Goal: Task Accomplishment & Management: Manage account settings

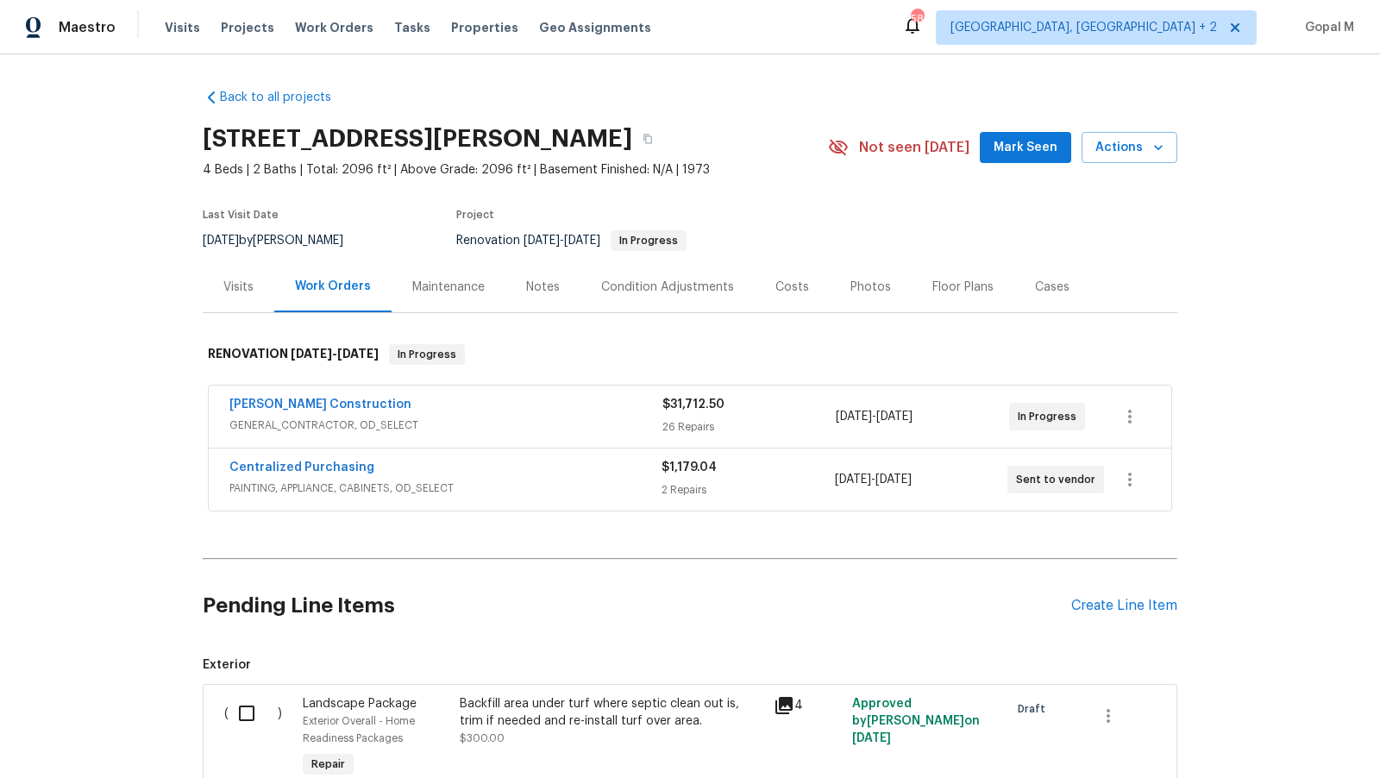
click at [955, 421] on div "8/11/2025 - 9/11/2025" at bounding box center [922, 416] width 173 height 41
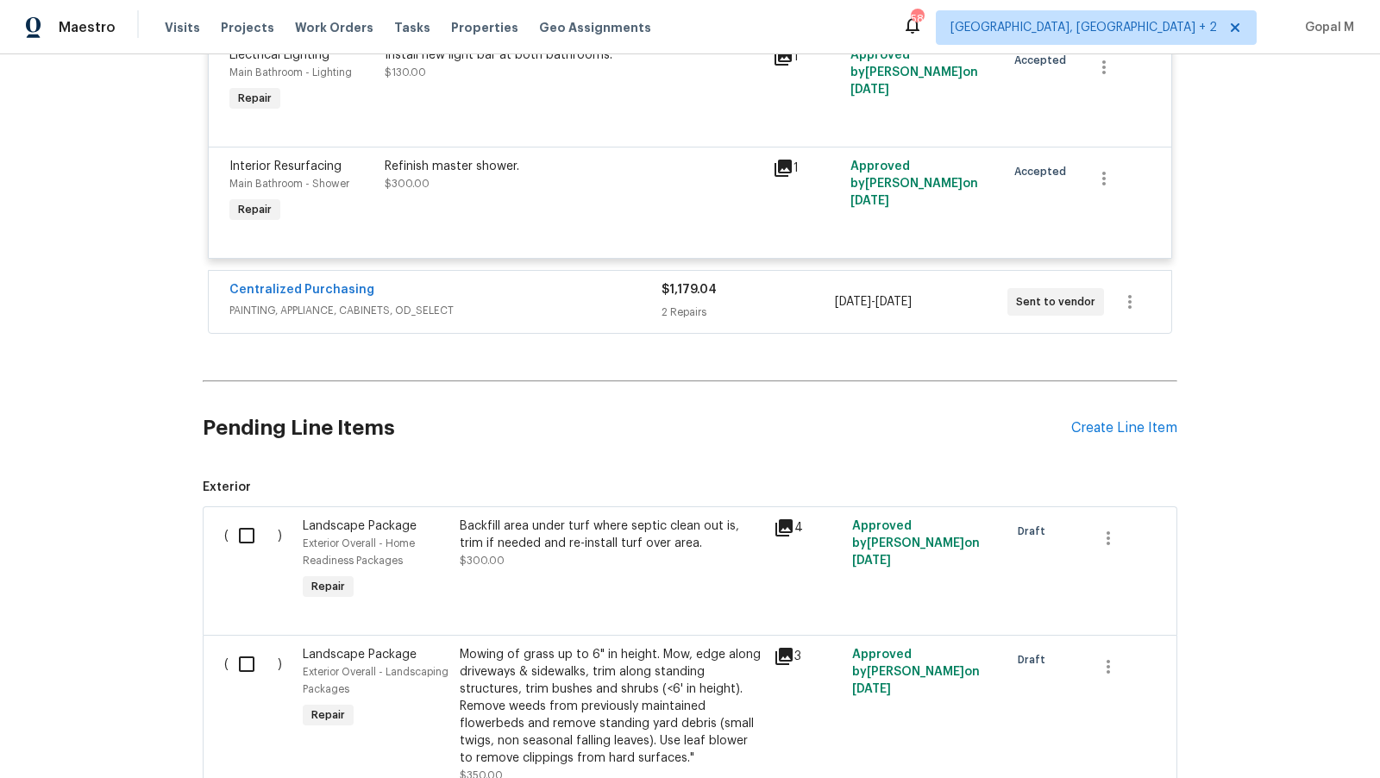
click at [824, 304] on div "2 Repairs" at bounding box center [747, 312] width 172 height 17
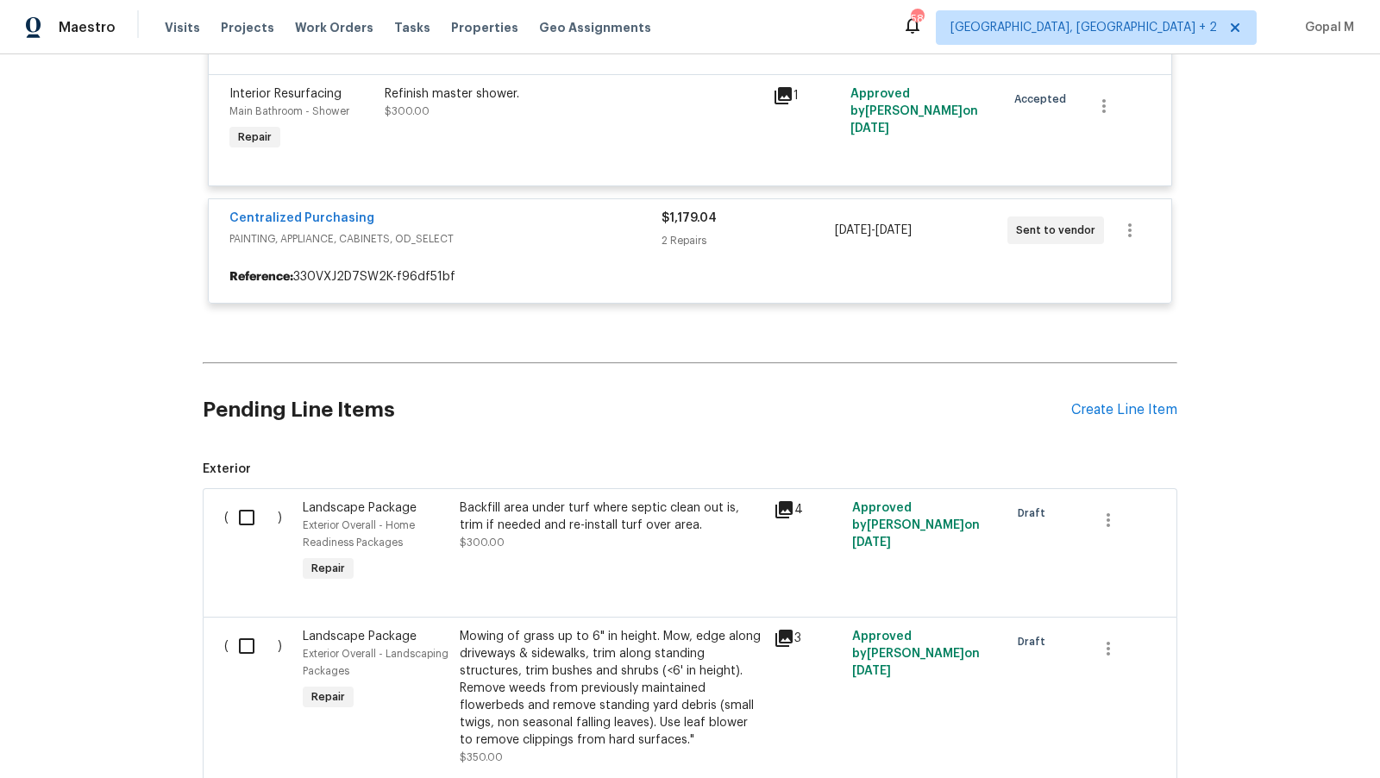
scroll to position [4306, 0]
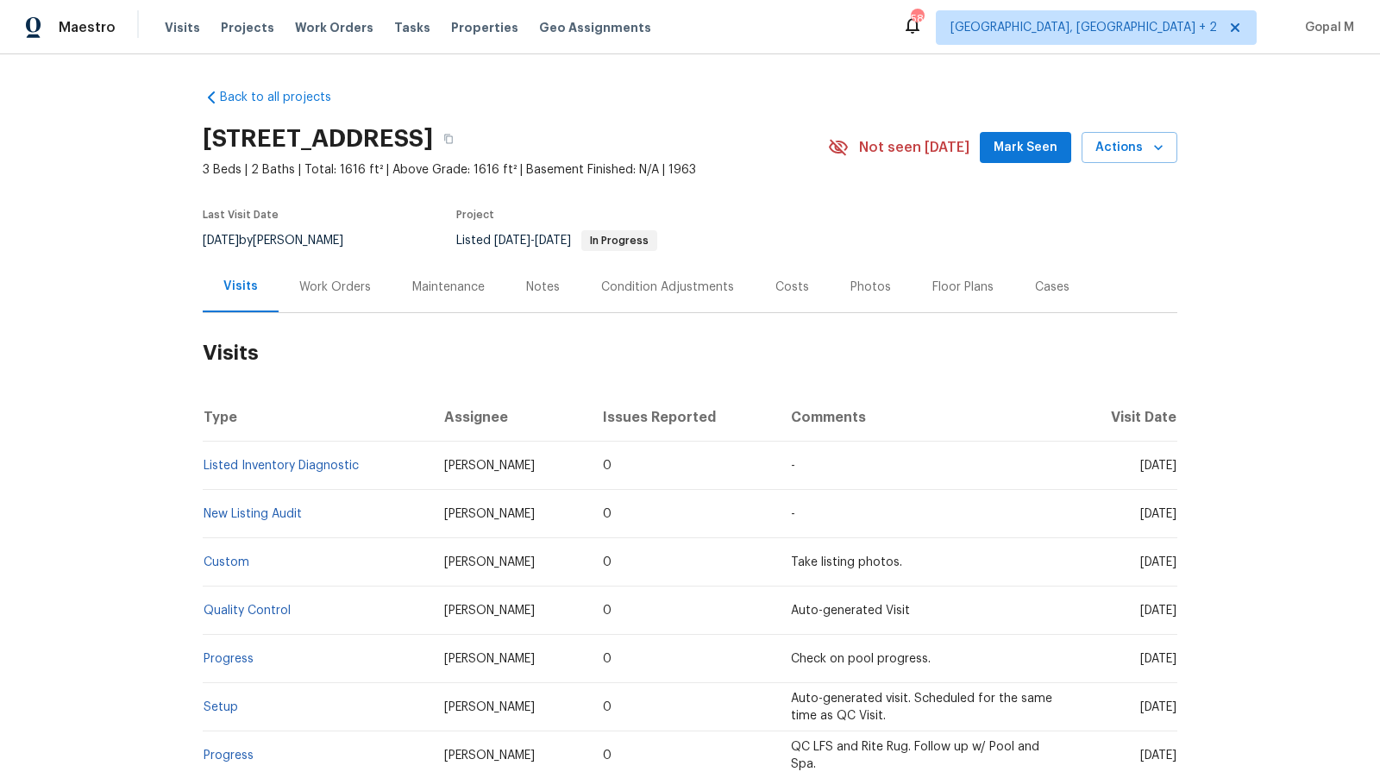
click at [348, 284] on div "Work Orders" at bounding box center [335, 287] width 72 height 17
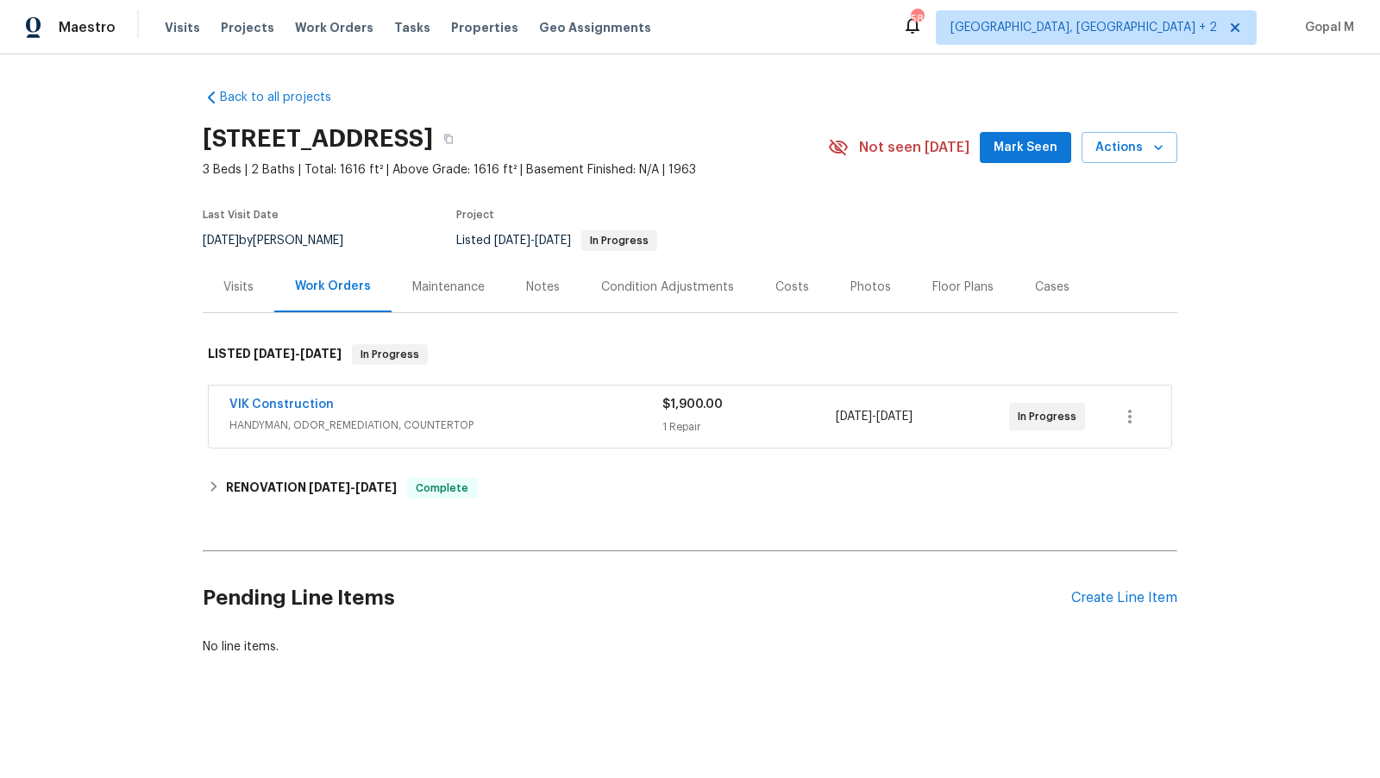
click at [500, 393] on div "VIK Construction HANDYMAN, ODOR_REMEDIATION, COUNTERTOP $1,900.00 1 Repair 8/4/…" at bounding box center [690, 416] width 962 height 62
click at [589, 429] on span "HANDYMAN, ODOR_REMEDIATION, COUNTERTOP" at bounding box center [445, 425] width 433 height 17
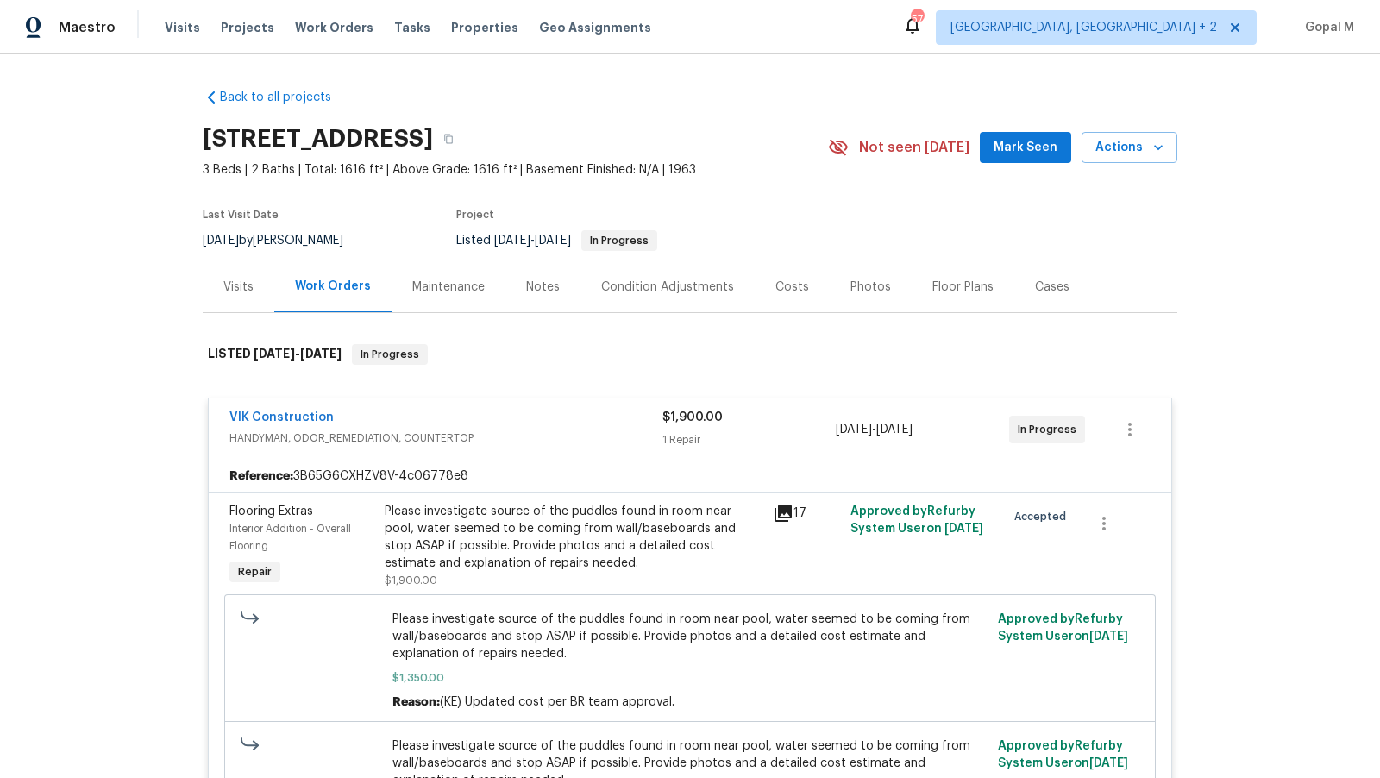
click at [225, 299] on div "Visits" at bounding box center [239, 286] width 72 height 51
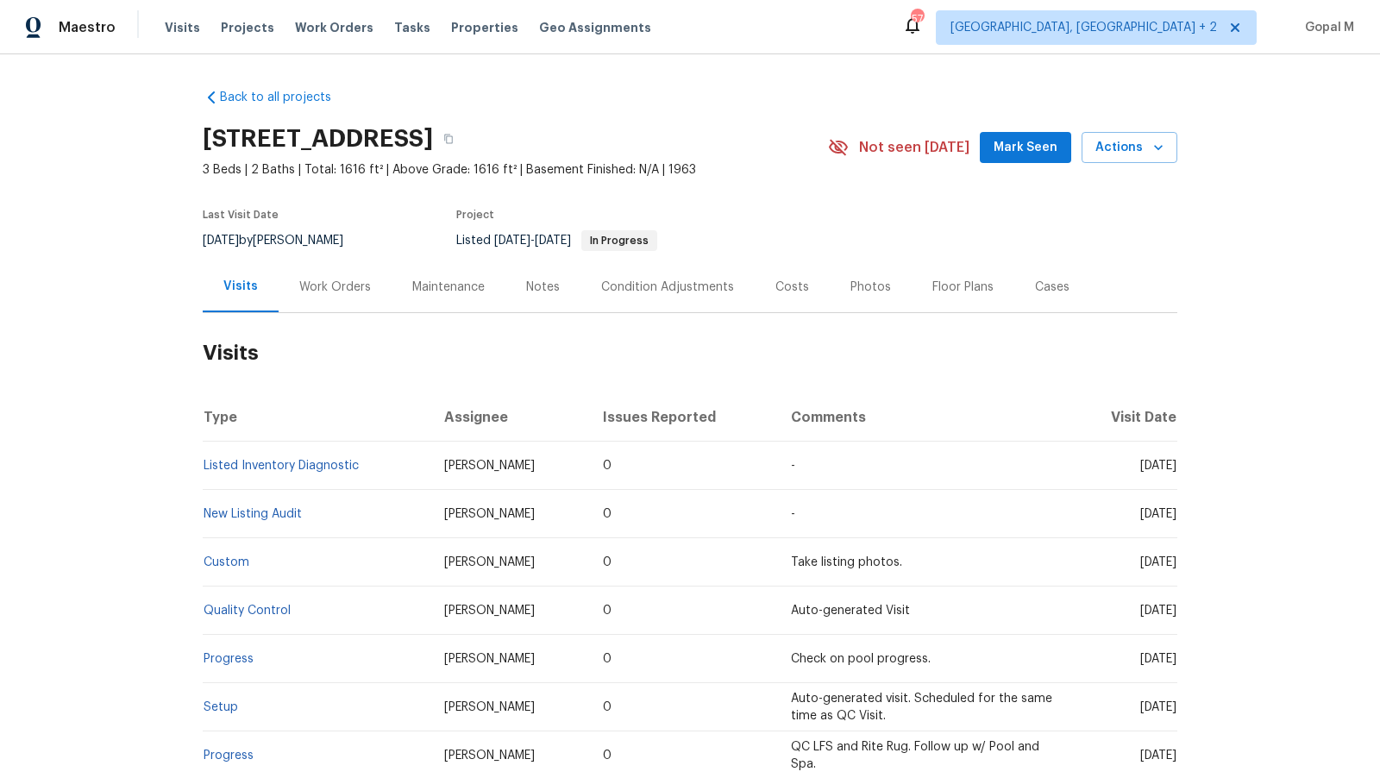
click at [1062, 293] on div "Cases" at bounding box center [1052, 286] width 76 height 51
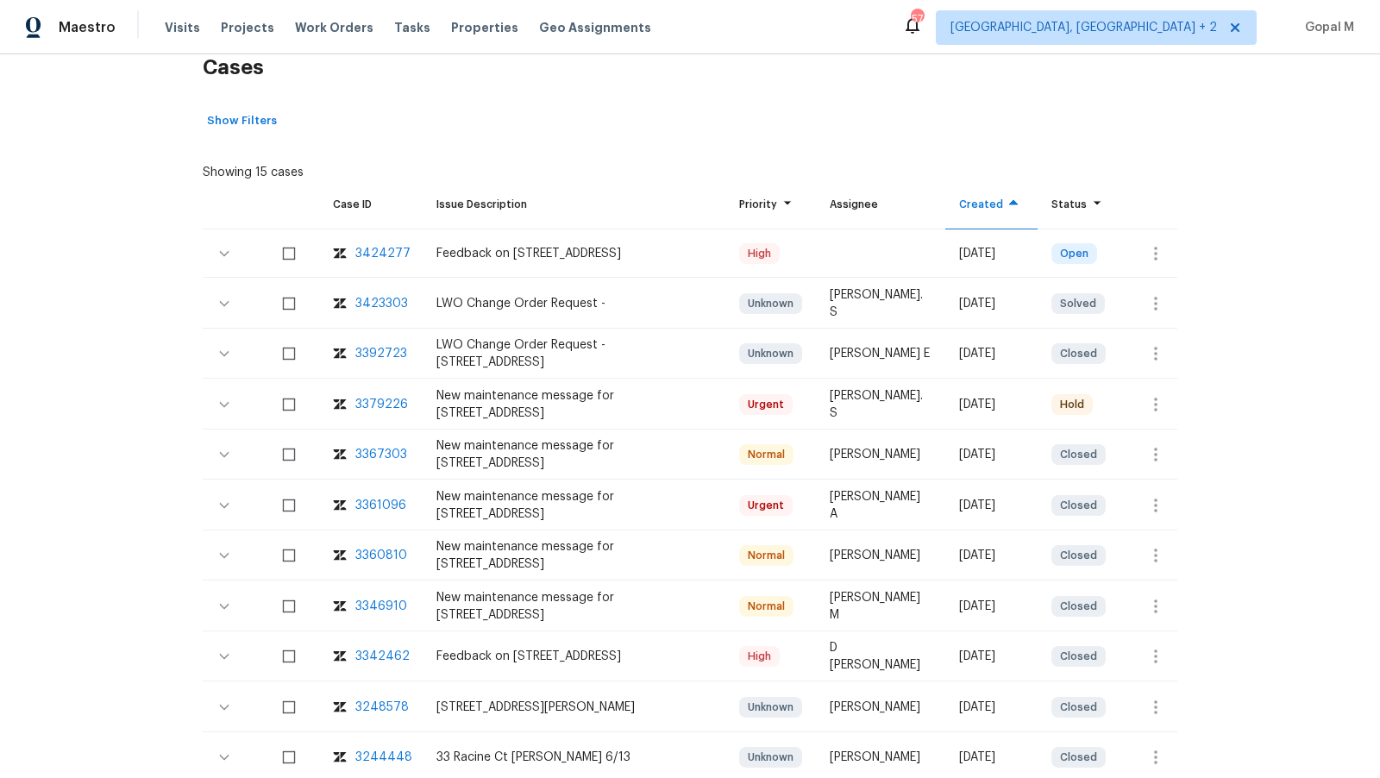
scroll to position [288, 0]
click at [1156, 258] on icon "button" at bounding box center [1155, 251] width 21 height 21
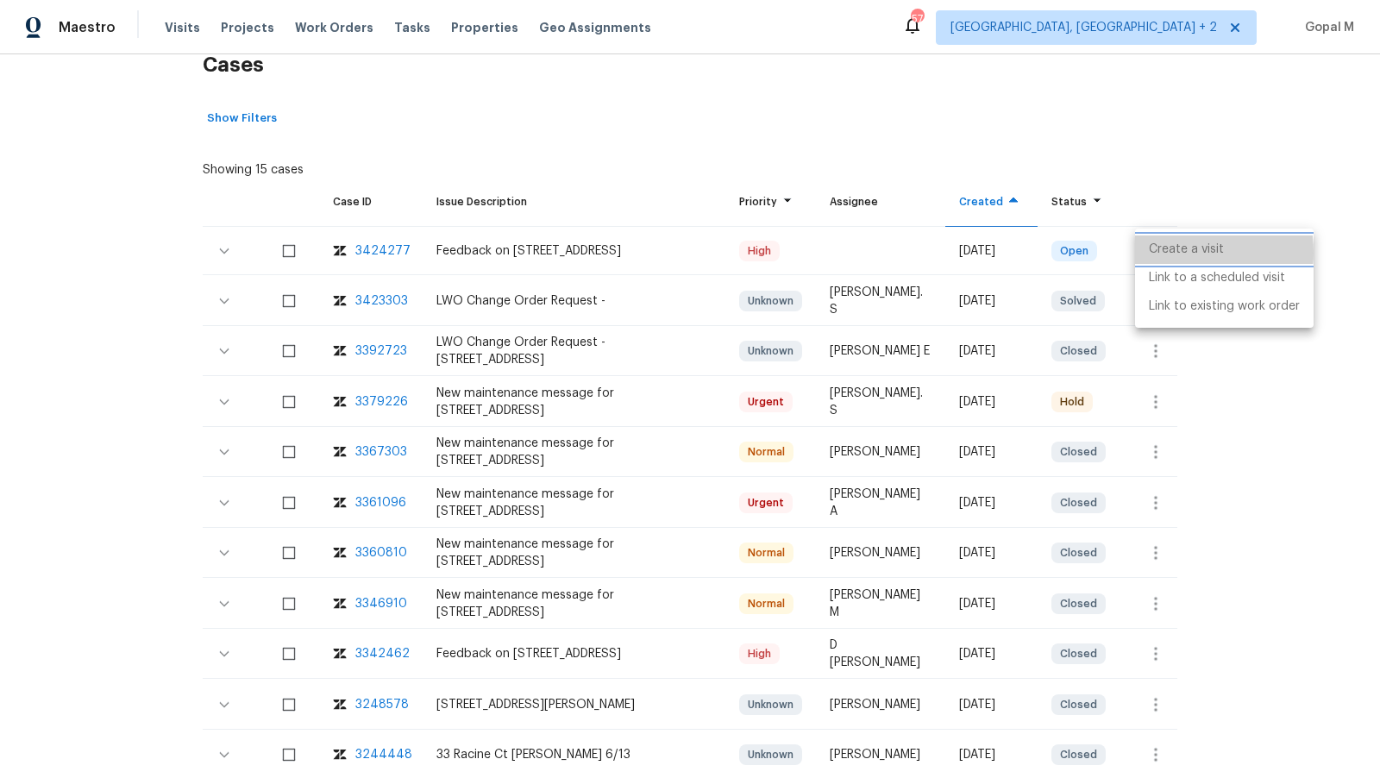
click at [1158, 253] on li "Create a visit" at bounding box center [1224, 249] width 179 height 28
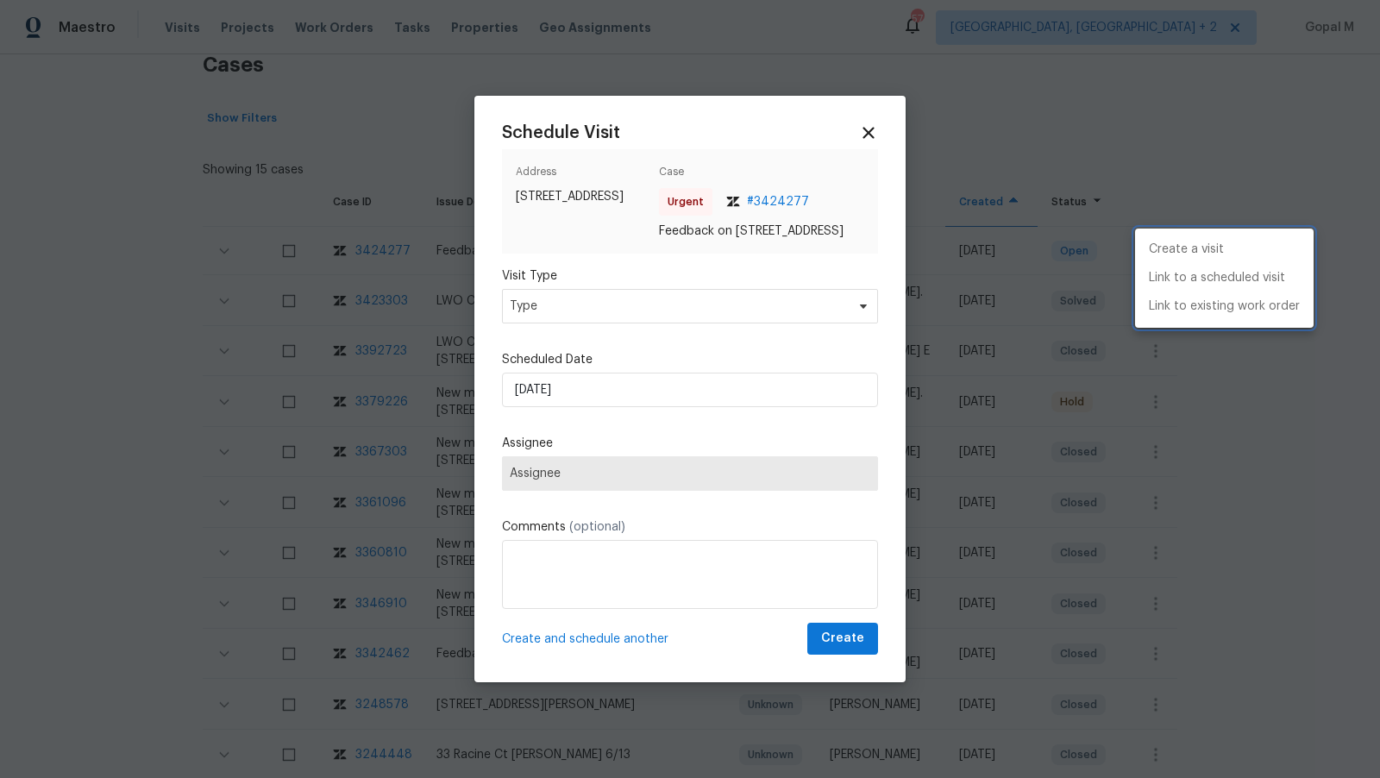
click at [750, 307] on div at bounding box center [690, 389] width 1380 height 778
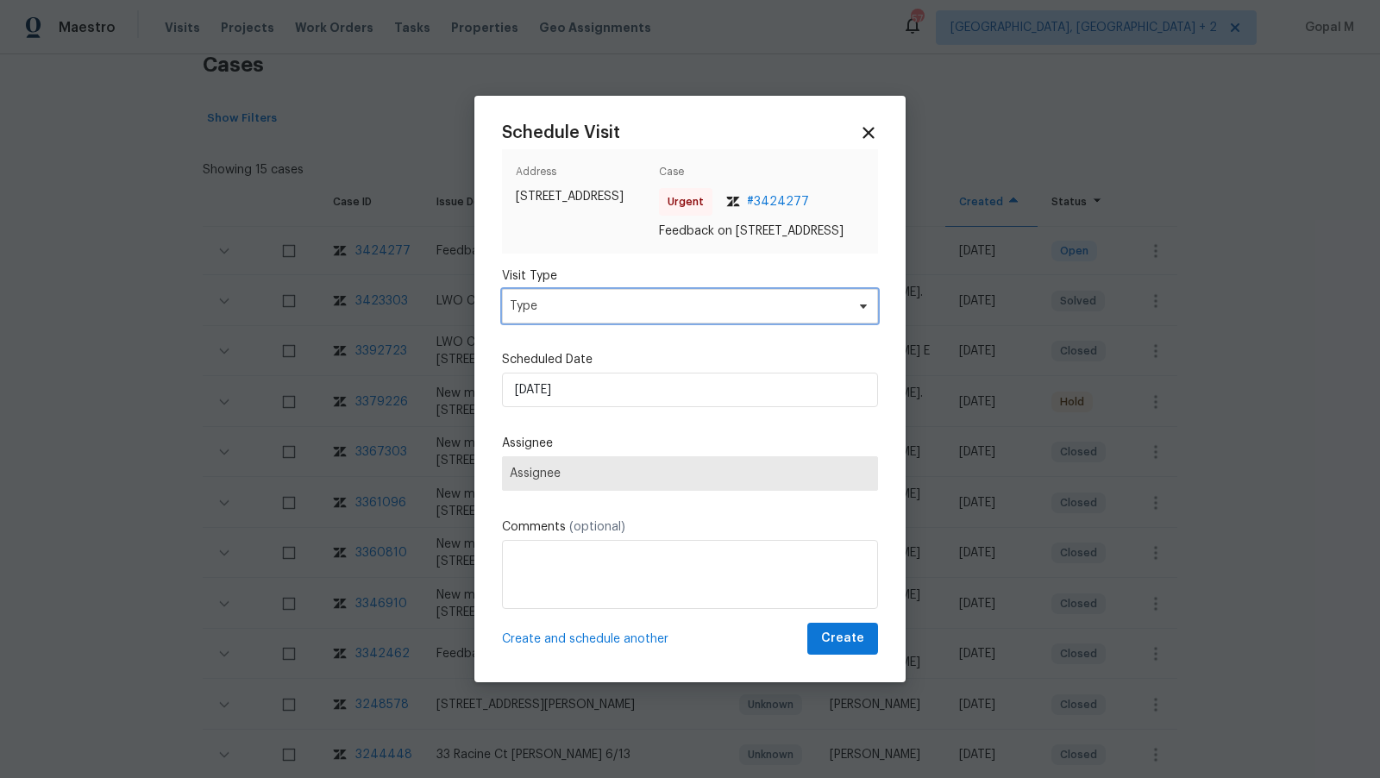
click at [750, 307] on span "Type" at bounding box center [677, 306] width 335 height 17
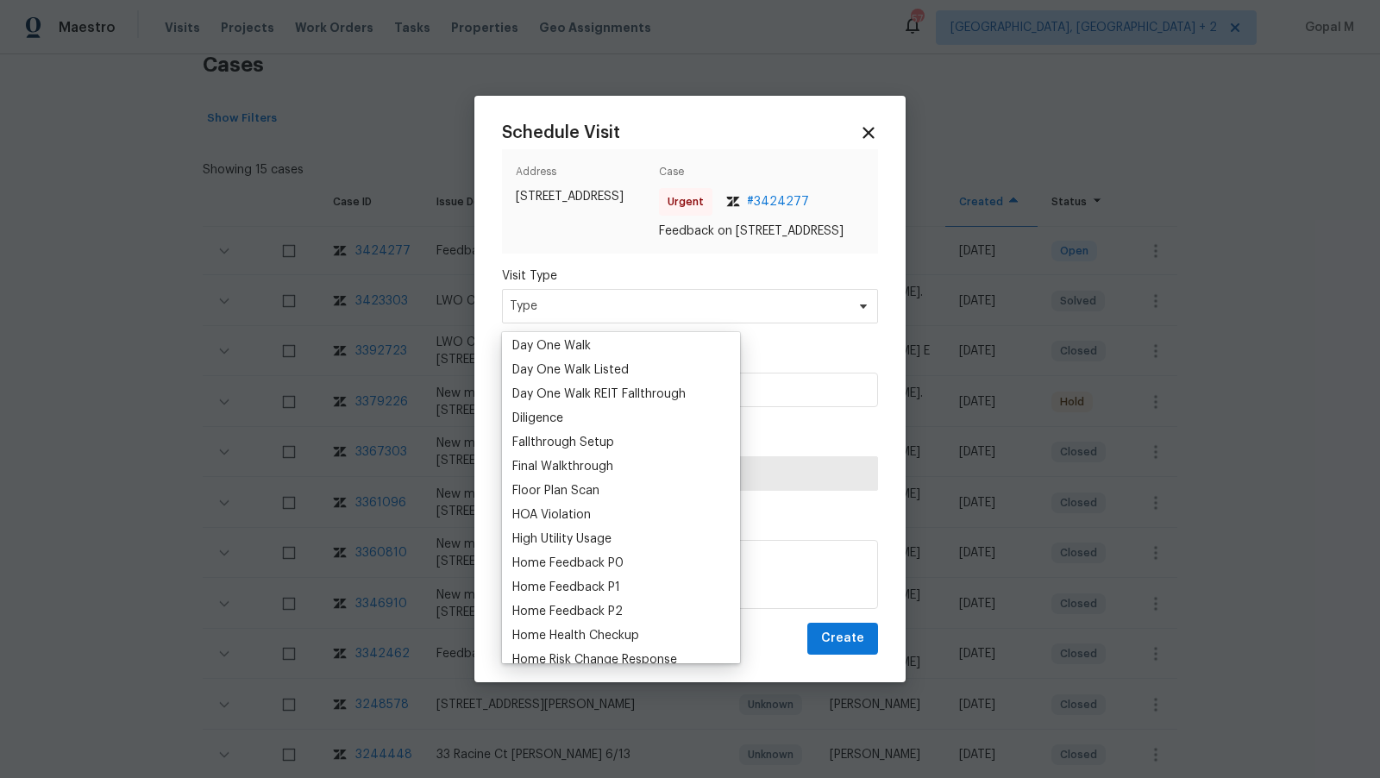
scroll to position [332, 0]
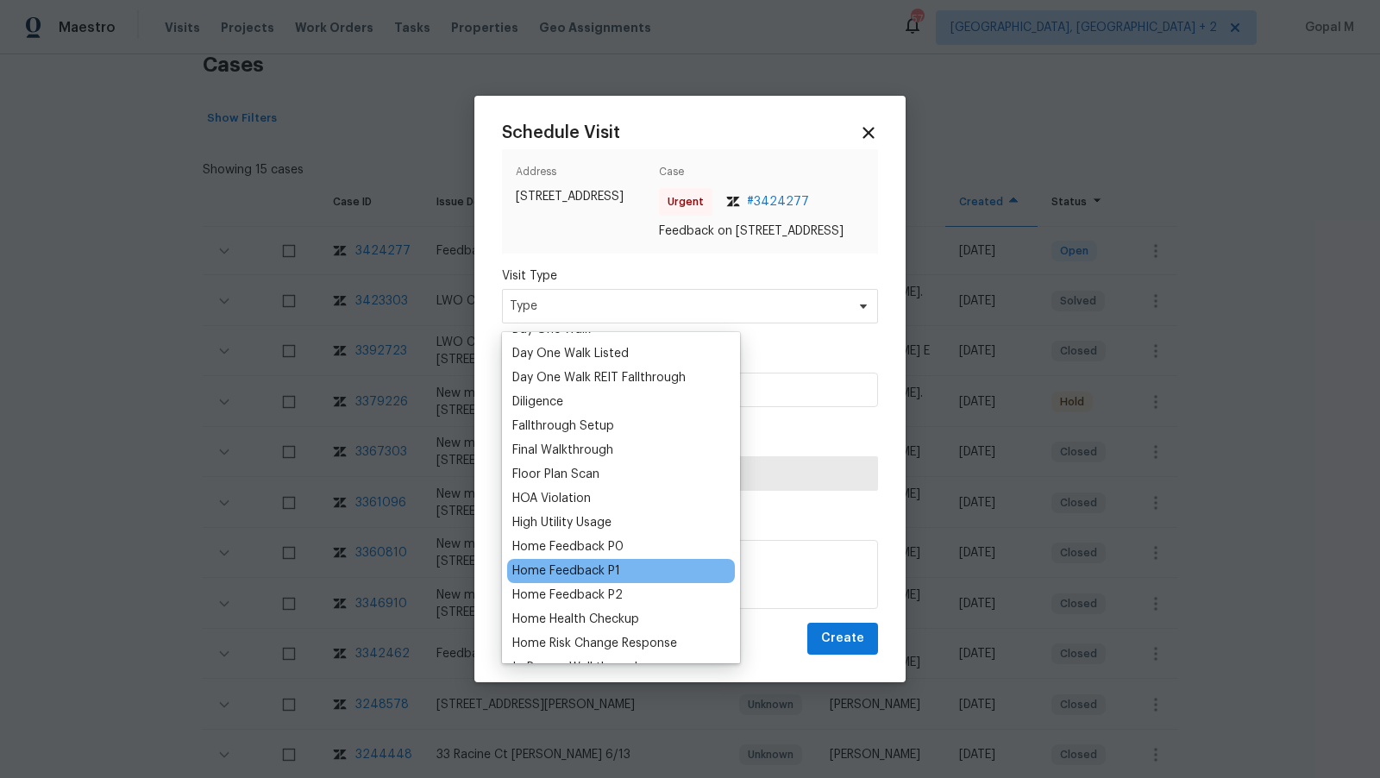
click at [556, 563] on div "Home Feedback P1" at bounding box center [566, 570] width 108 height 17
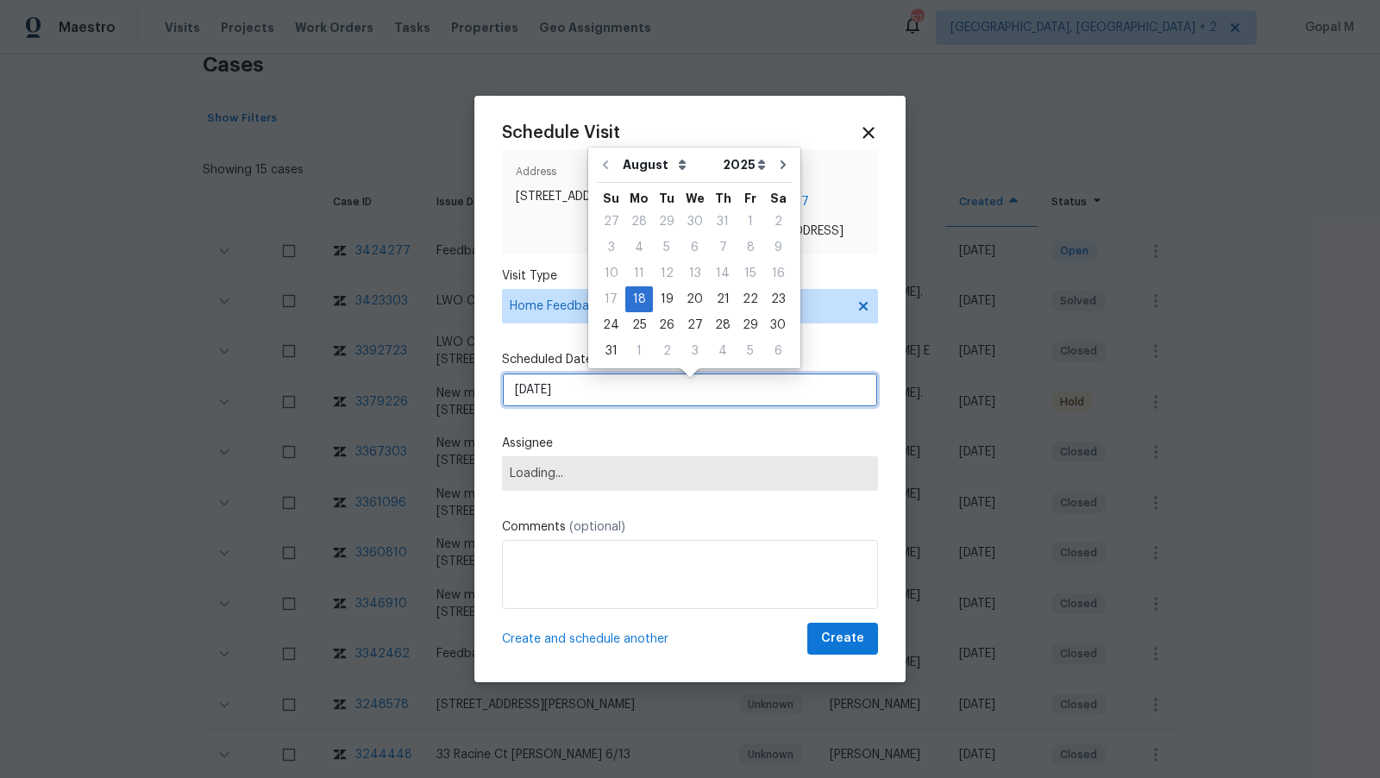
click at [640, 398] on input "18/08/2025" at bounding box center [690, 390] width 376 height 34
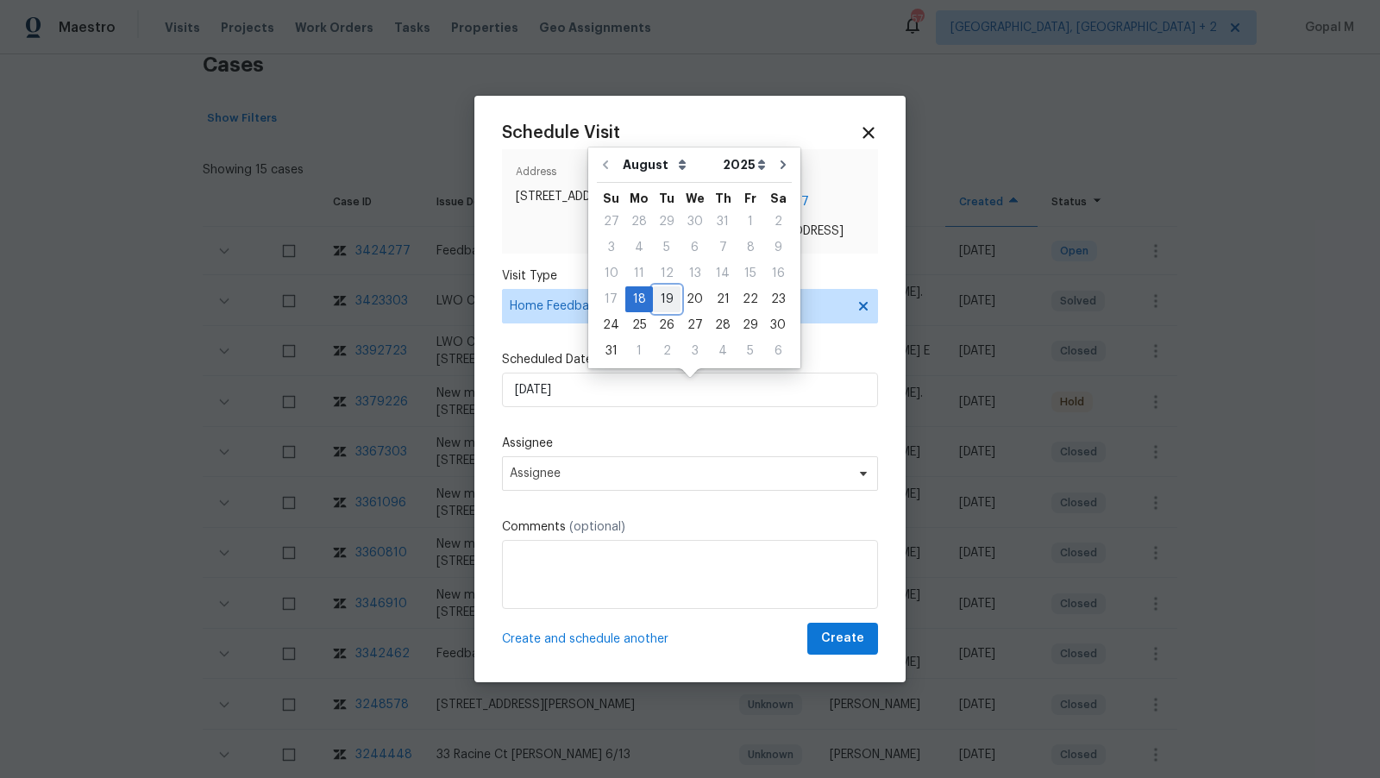
click at [663, 309] on div "19" at bounding box center [667, 299] width 28 height 24
type input "19/08/2025"
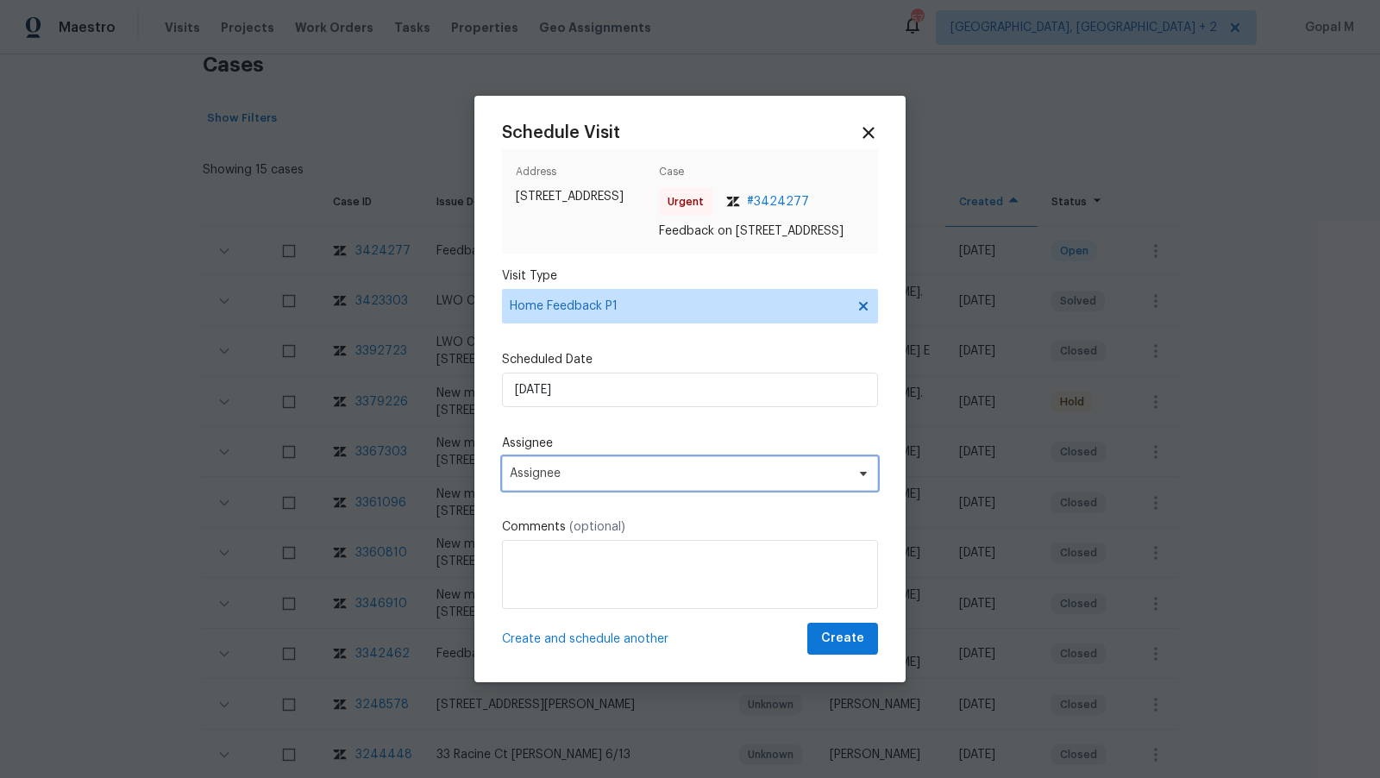
click at [649, 475] on span "Assignee" at bounding box center [679, 474] width 338 height 14
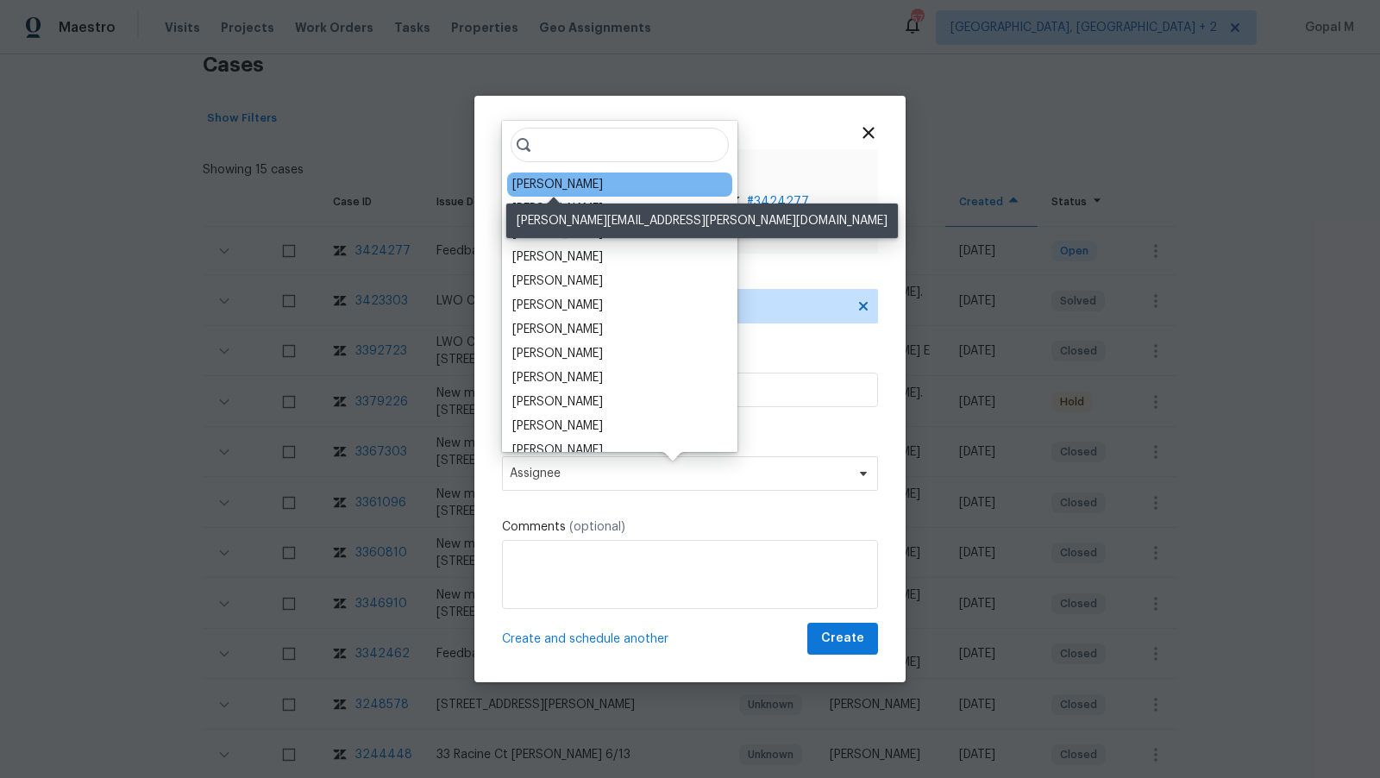
click at [573, 186] on div "William Bynum" at bounding box center [557, 184] width 91 height 17
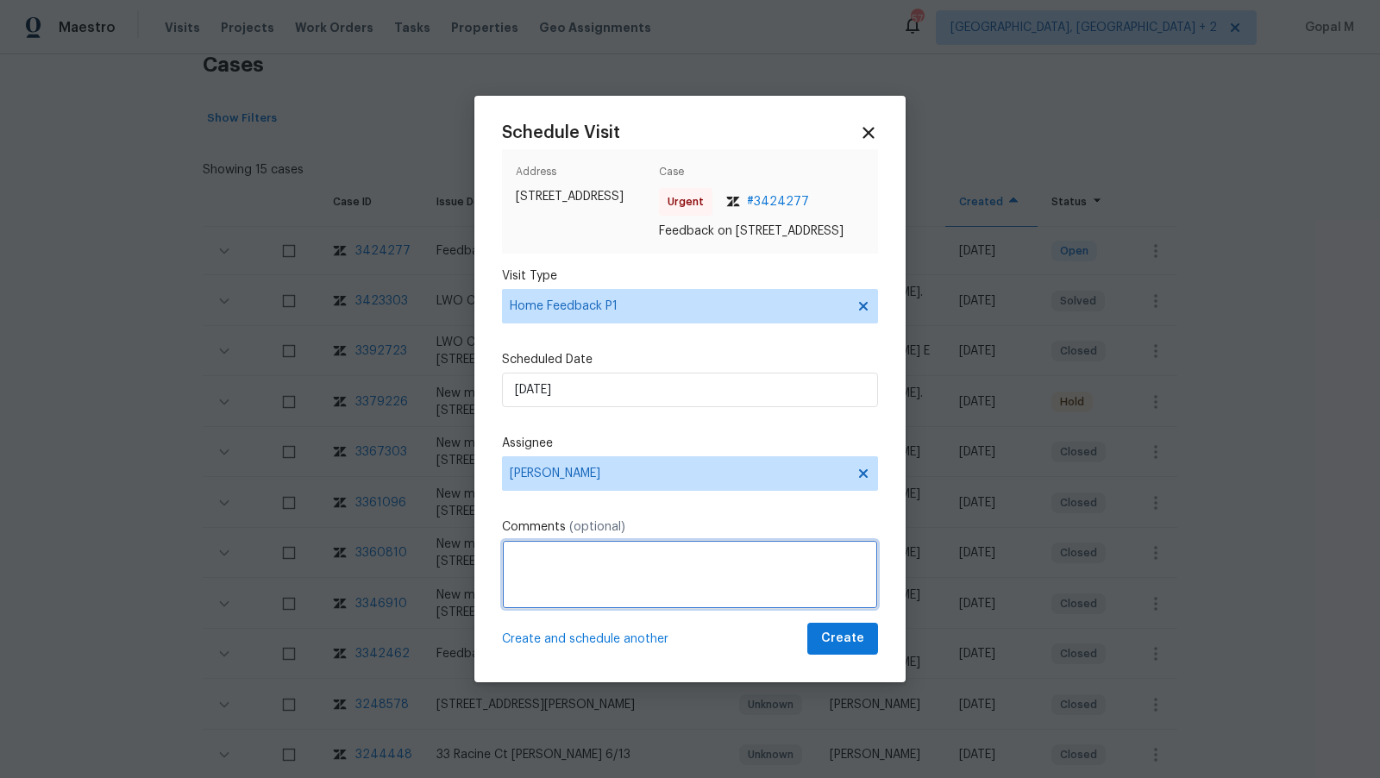
click at [624, 569] on textarea at bounding box center [690, 574] width 376 height 69
paste textarea "here was a bad smell inside the house"
click at [539, 586] on textarea "There was a bad smell inside the house. Please address this issue and create a …" at bounding box center [690, 574] width 376 height 69
type textarea "There was a bad smell inside the house. Please address this issue ASAP and crea…"
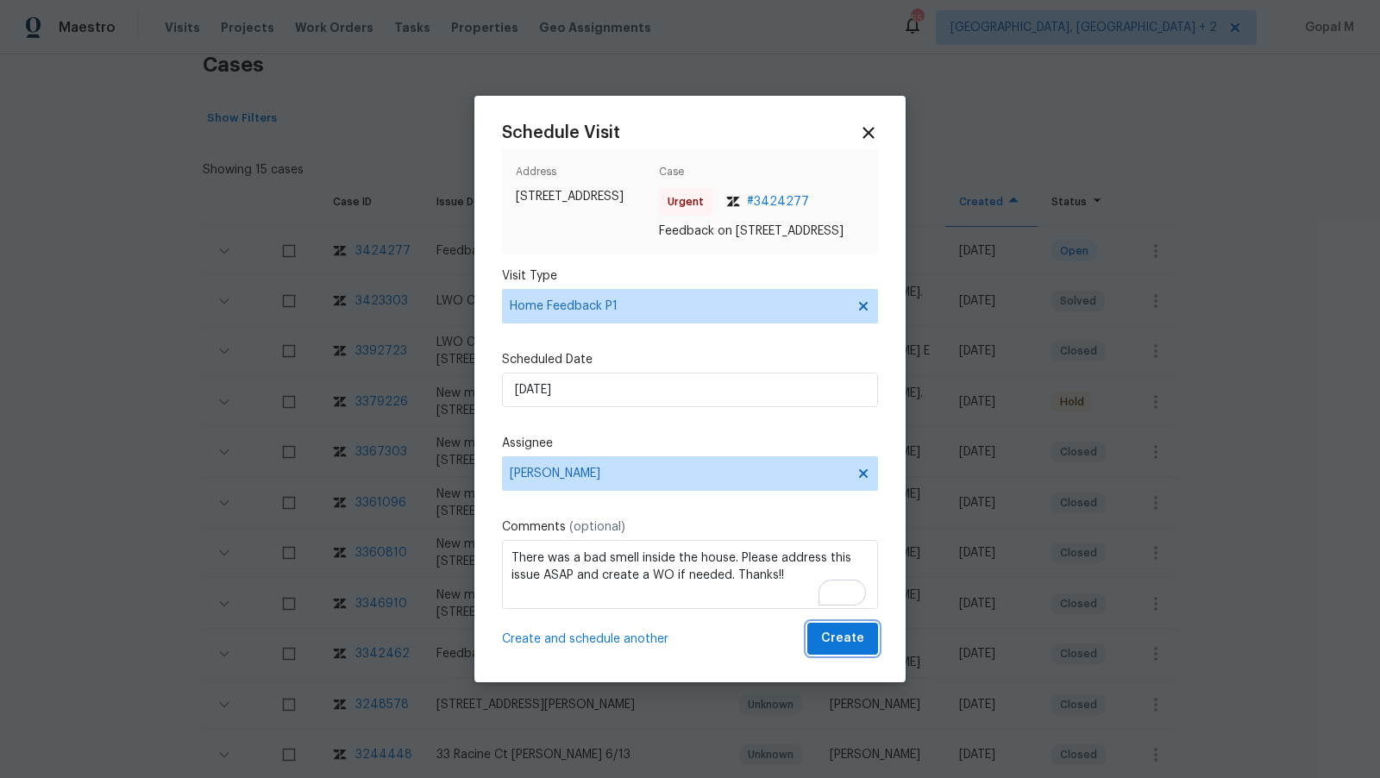
click at [818, 649] on button "Create" at bounding box center [842, 639] width 71 height 32
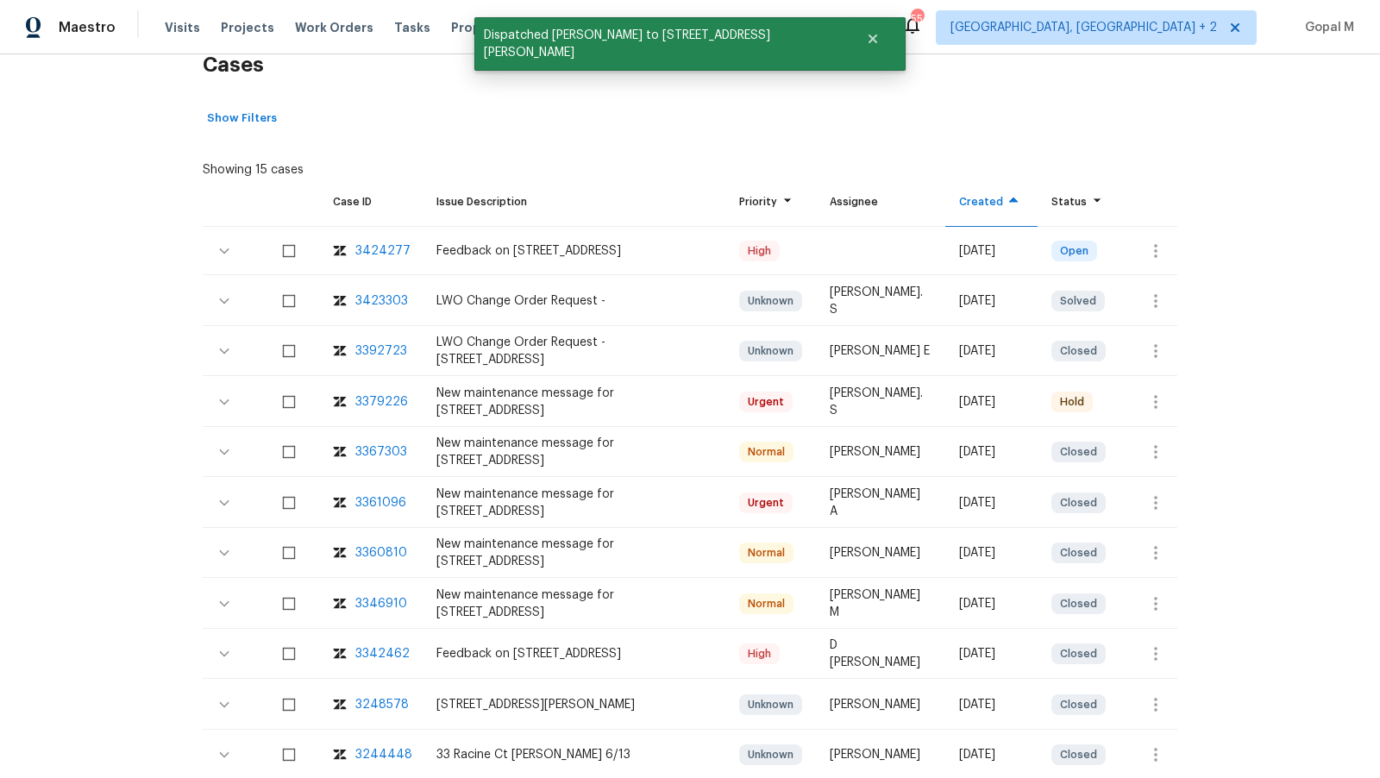
click at [326, 162] on div "Showing 15 cases" at bounding box center [690, 166] width 974 height 24
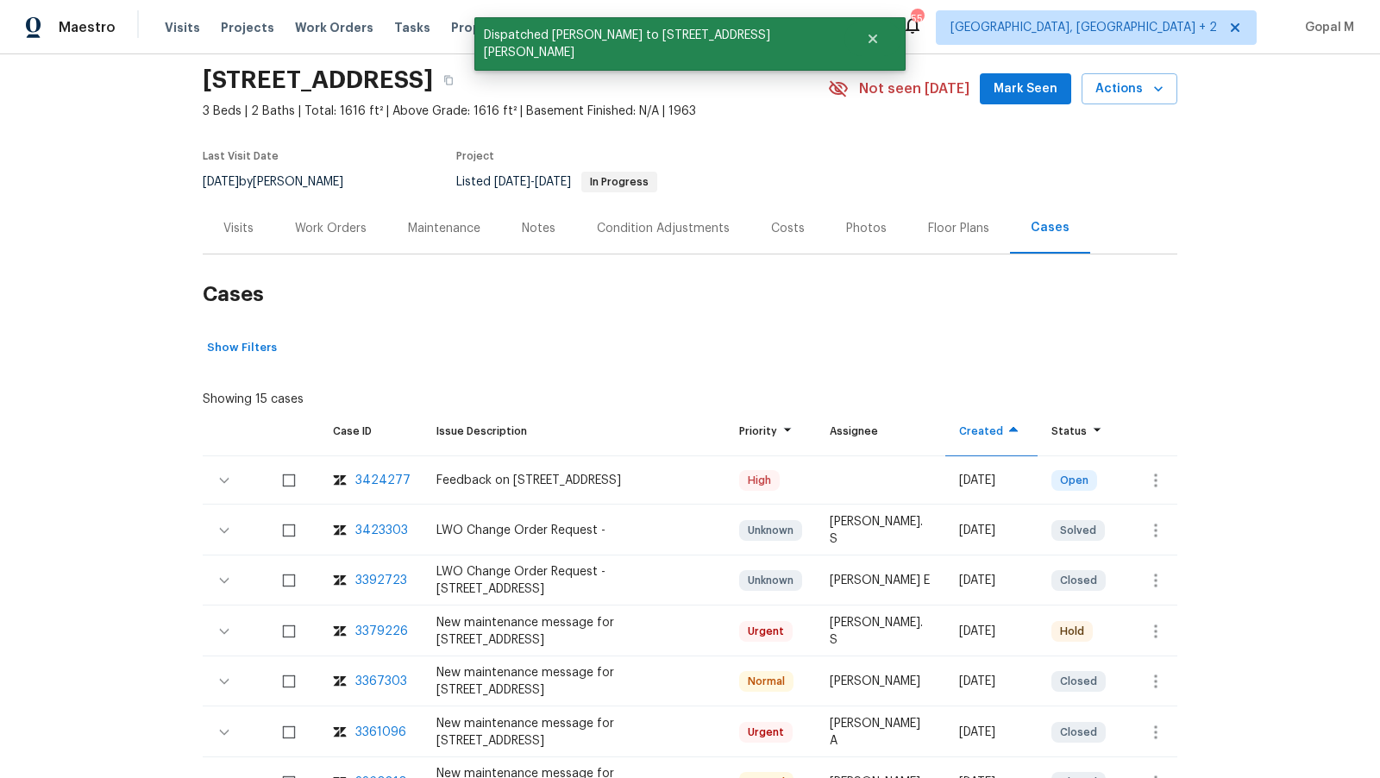
scroll to position [0, 0]
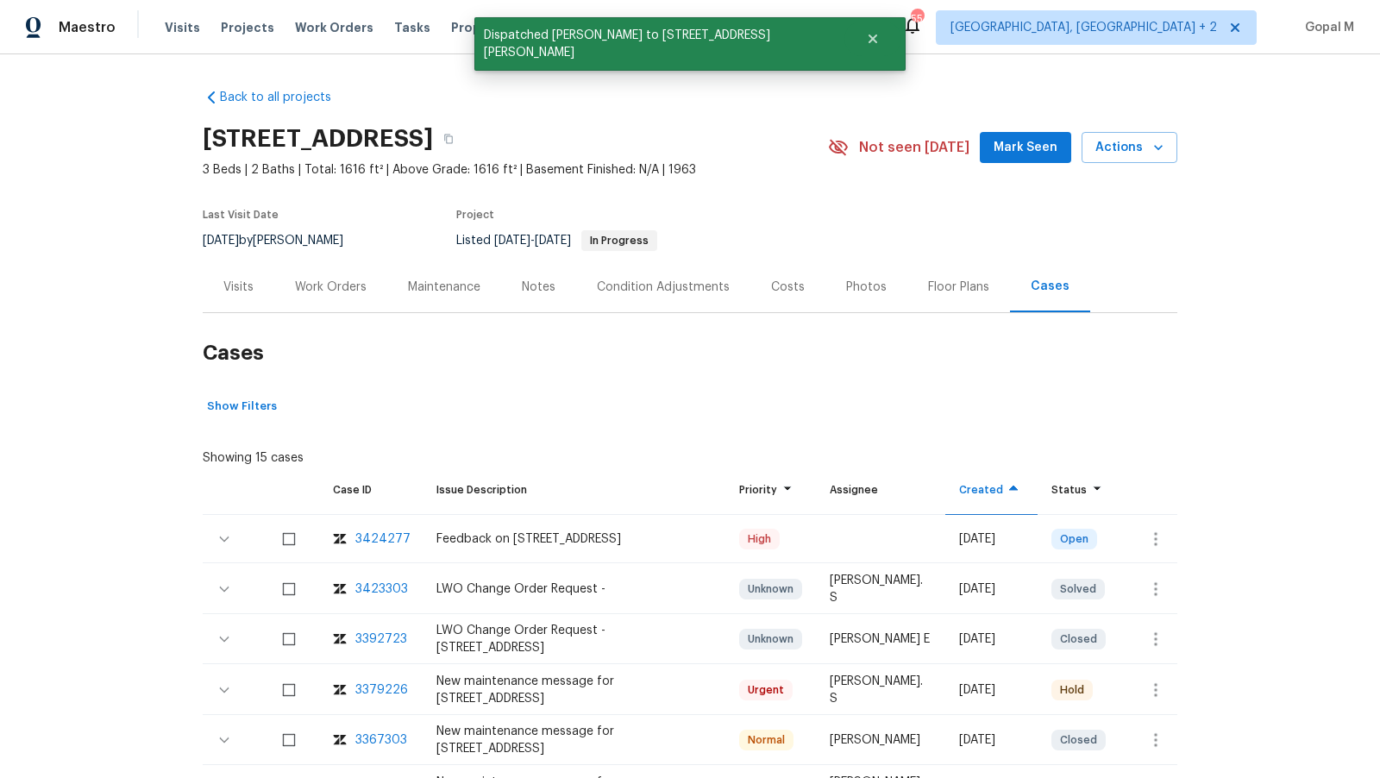
click at [236, 295] on div "Visits" at bounding box center [239, 286] width 72 height 51
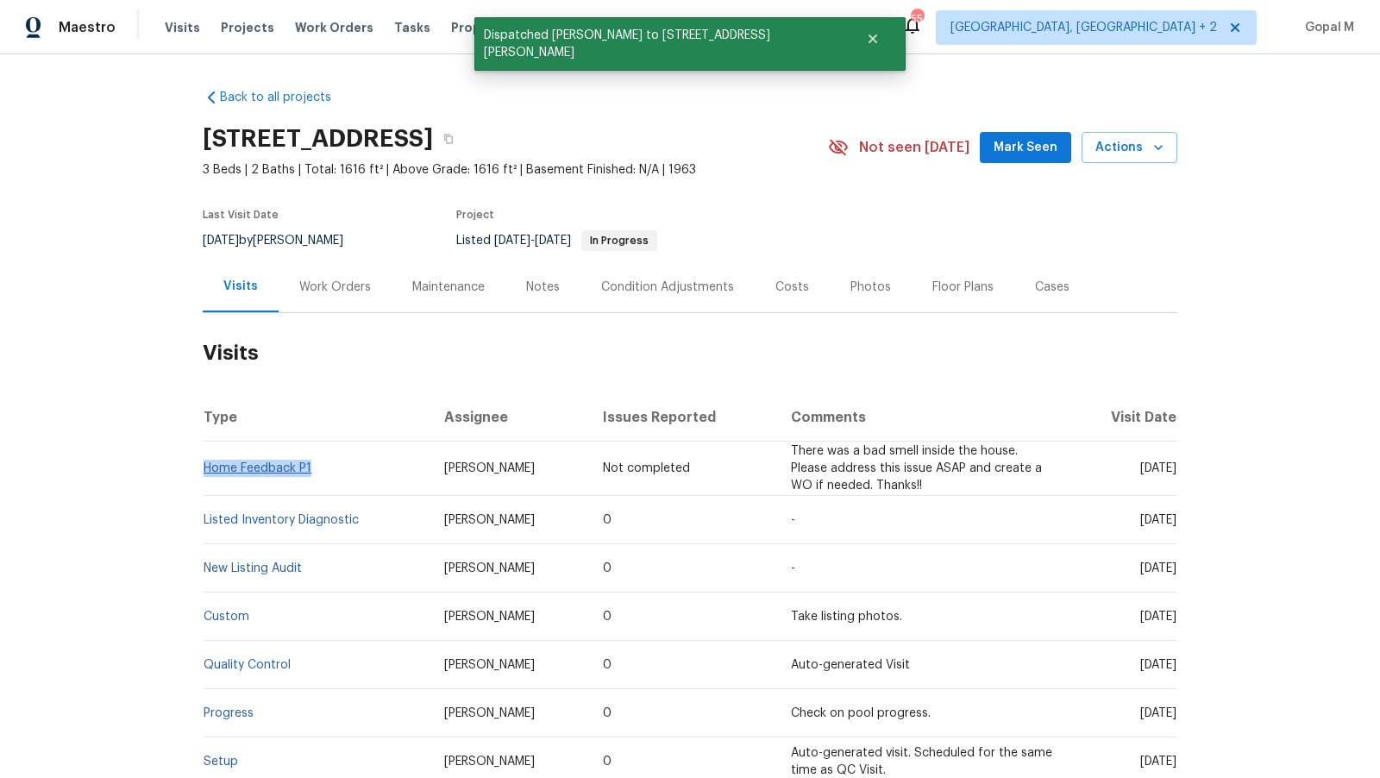
drag, startPoint x: 319, startPoint y: 467, endPoint x: 204, endPoint y: 469, distance: 114.7
click at [204, 469] on td "Home Feedback P1" at bounding box center [317, 469] width 228 height 54
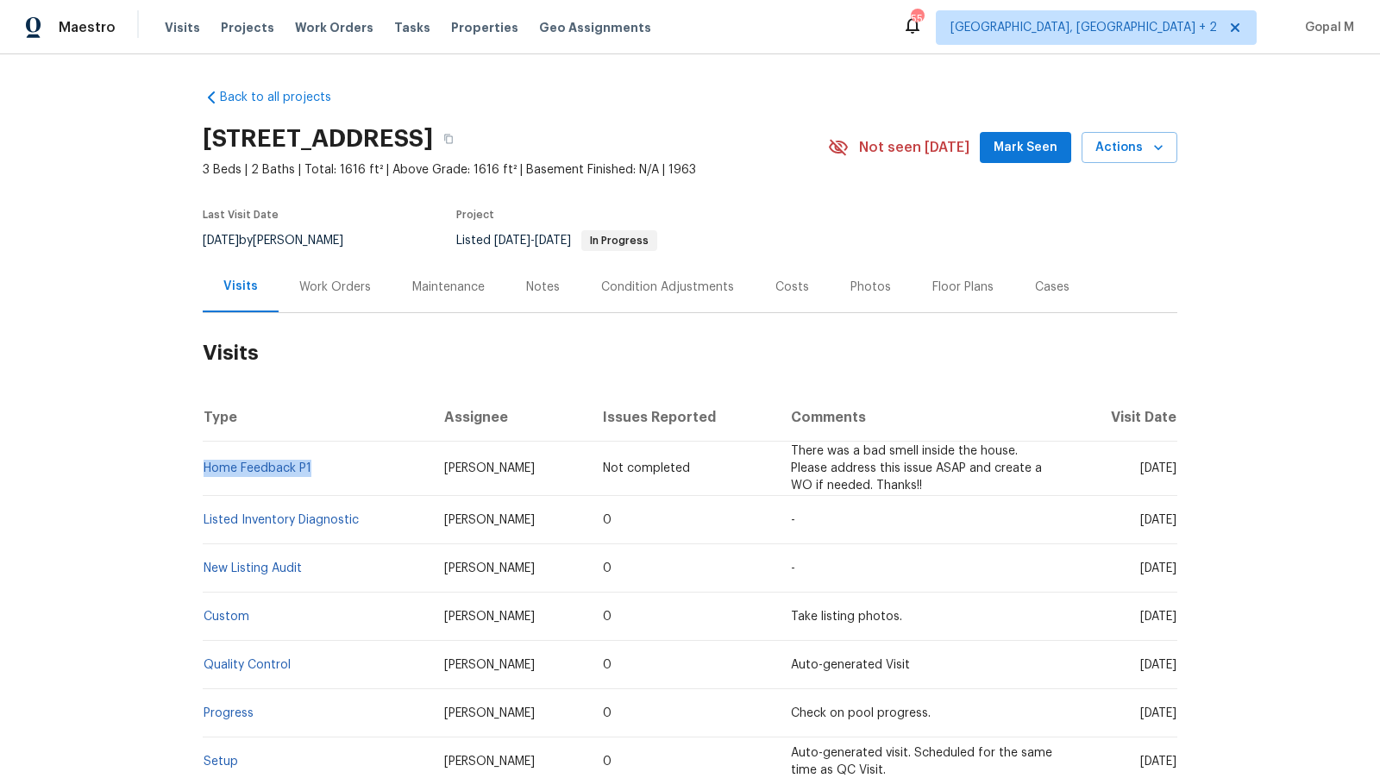
copy link "Home Feedback P1"
drag, startPoint x: 253, startPoint y: 240, endPoint x: 204, endPoint y: 240, distance: 48.3
click at [204, 240] on span "8/4/2025" at bounding box center [221, 241] width 36 height 12
copy span "8/4/2025"
click at [353, 298] on div "Work Orders" at bounding box center [335, 286] width 113 height 51
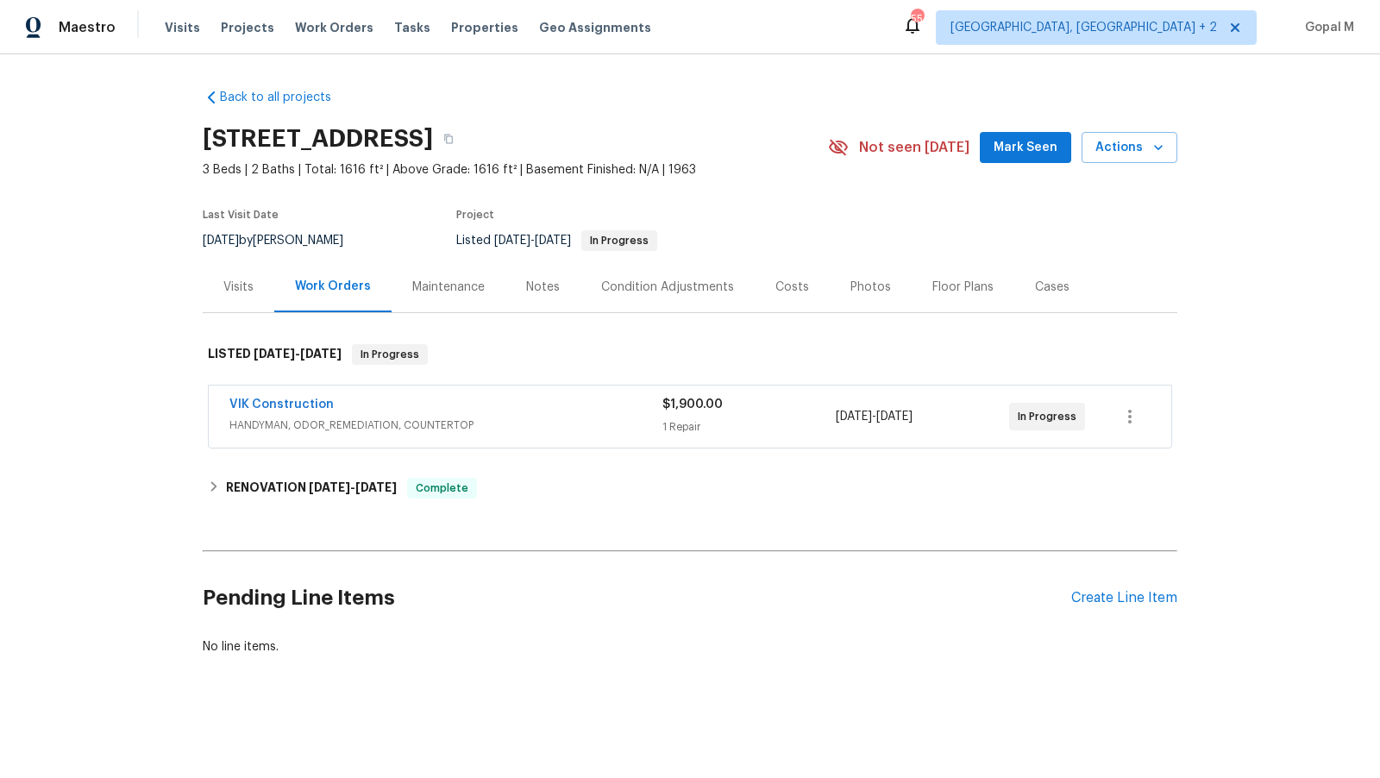
click at [353, 298] on div "Work Orders" at bounding box center [332, 286] width 117 height 51
drag, startPoint x: 952, startPoint y: 416, endPoint x: 837, endPoint y: 416, distance: 115.6
click at [837, 416] on div "8/4/2025 - 8/6/2025" at bounding box center [922, 416] width 173 height 41
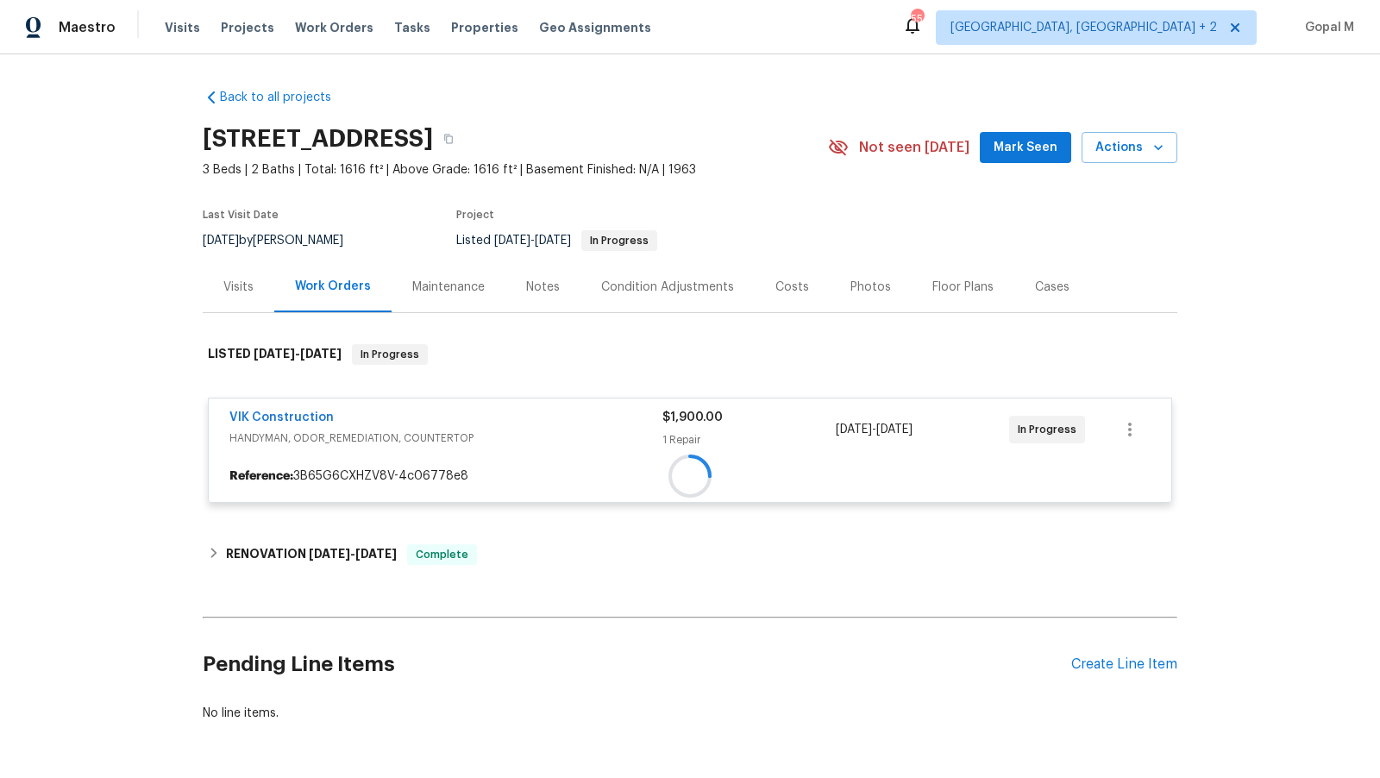
copy span "8/4/2025 - 8/6/2025"
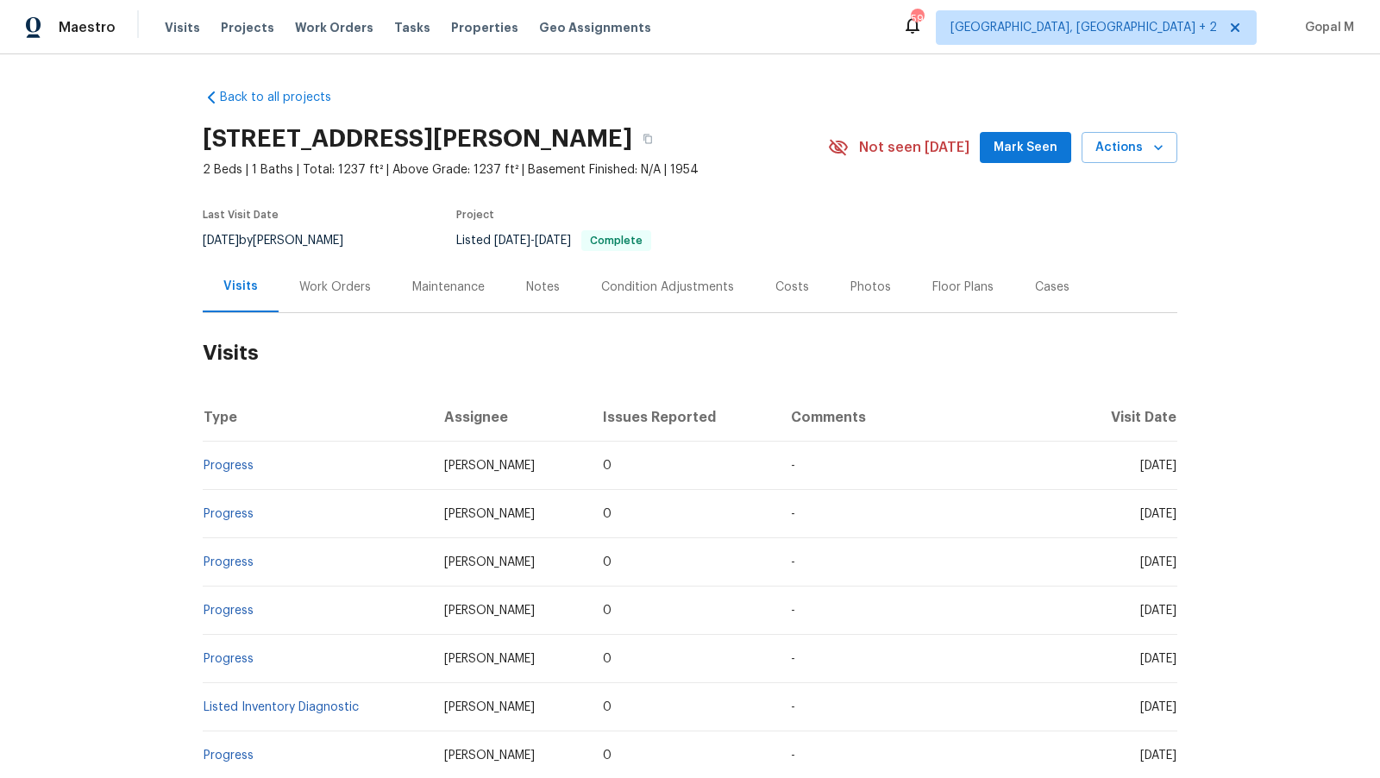
click at [350, 279] on div "Work Orders" at bounding box center [335, 287] width 72 height 17
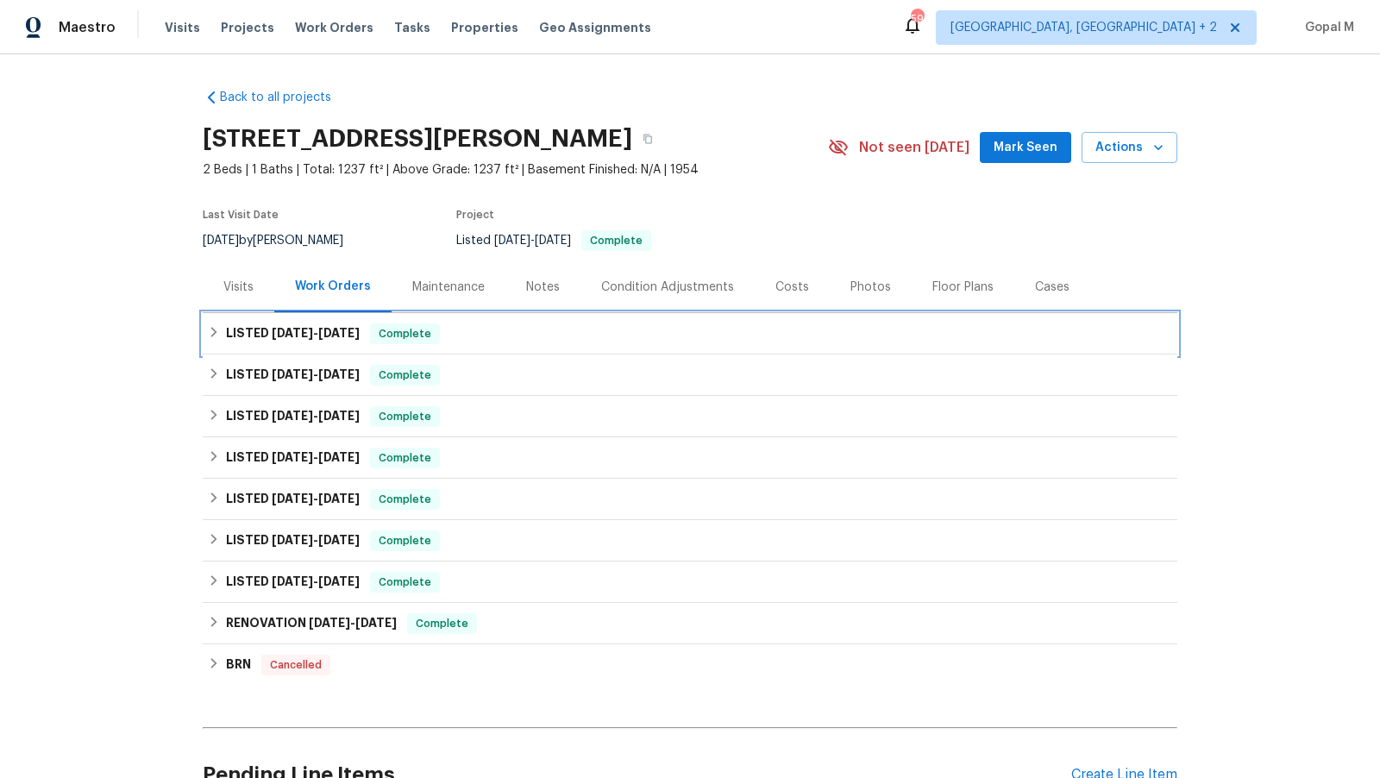
click at [500, 331] on div "LISTED 8/1/25 - 8/8/25 Complete" at bounding box center [690, 333] width 964 height 21
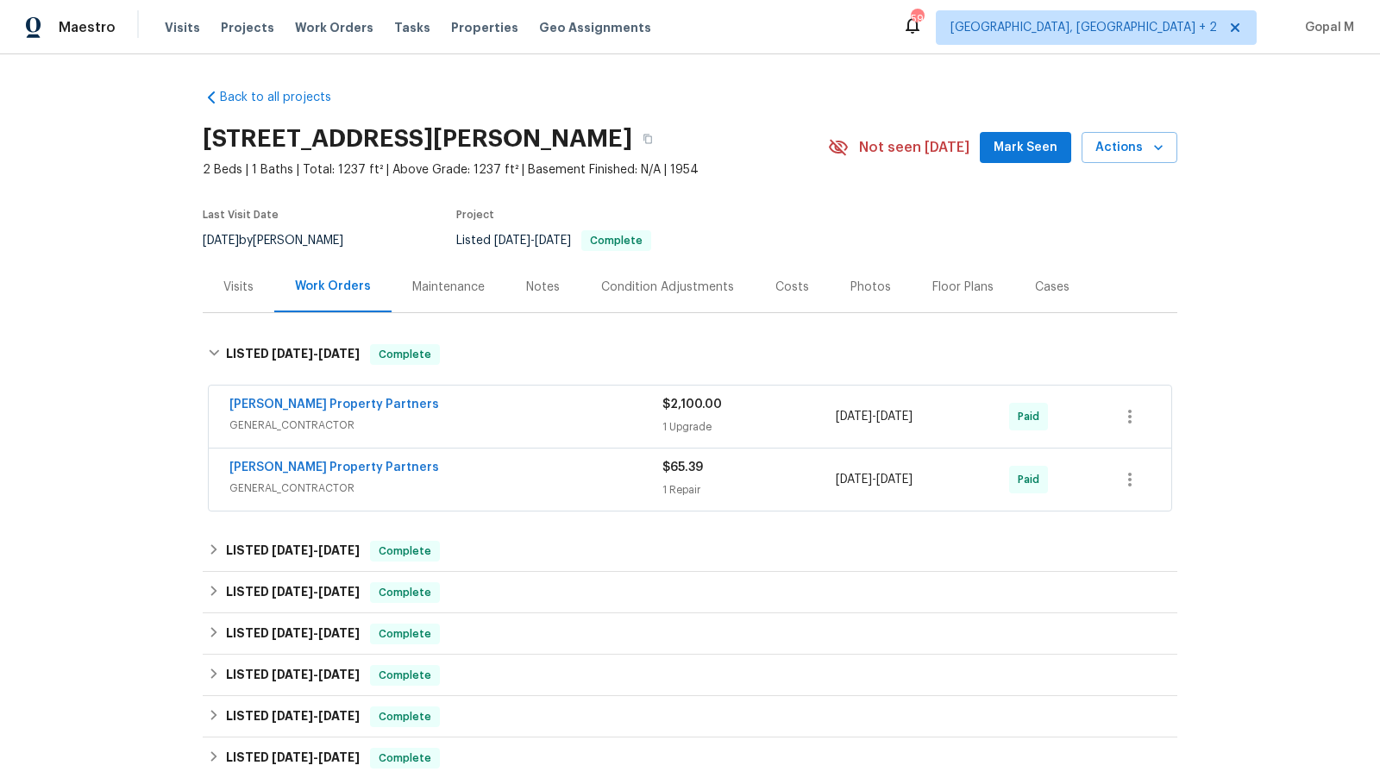
click at [515, 421] on span "GENERAL_CONTRACTOR" at bounding box center [445, 425] width 433 height 17
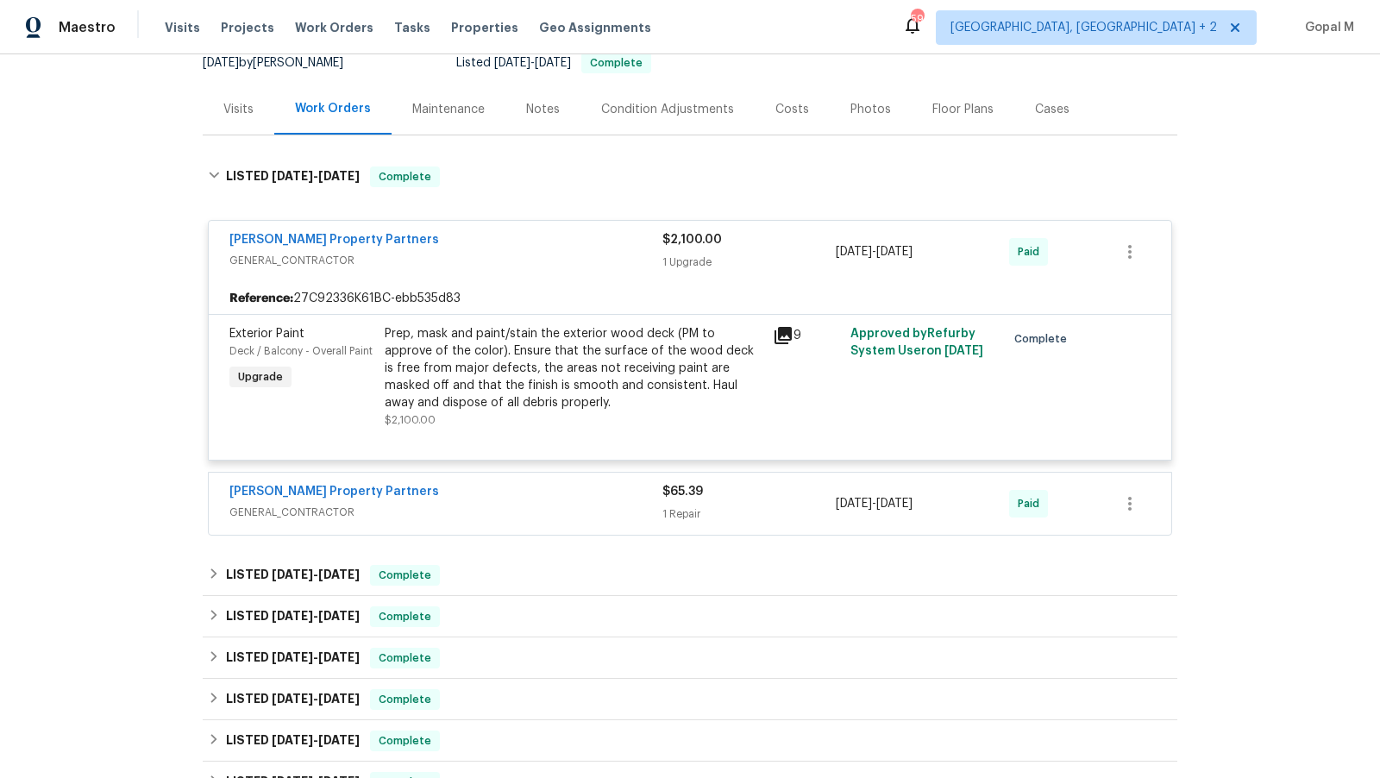
scroll to position [266, 0]
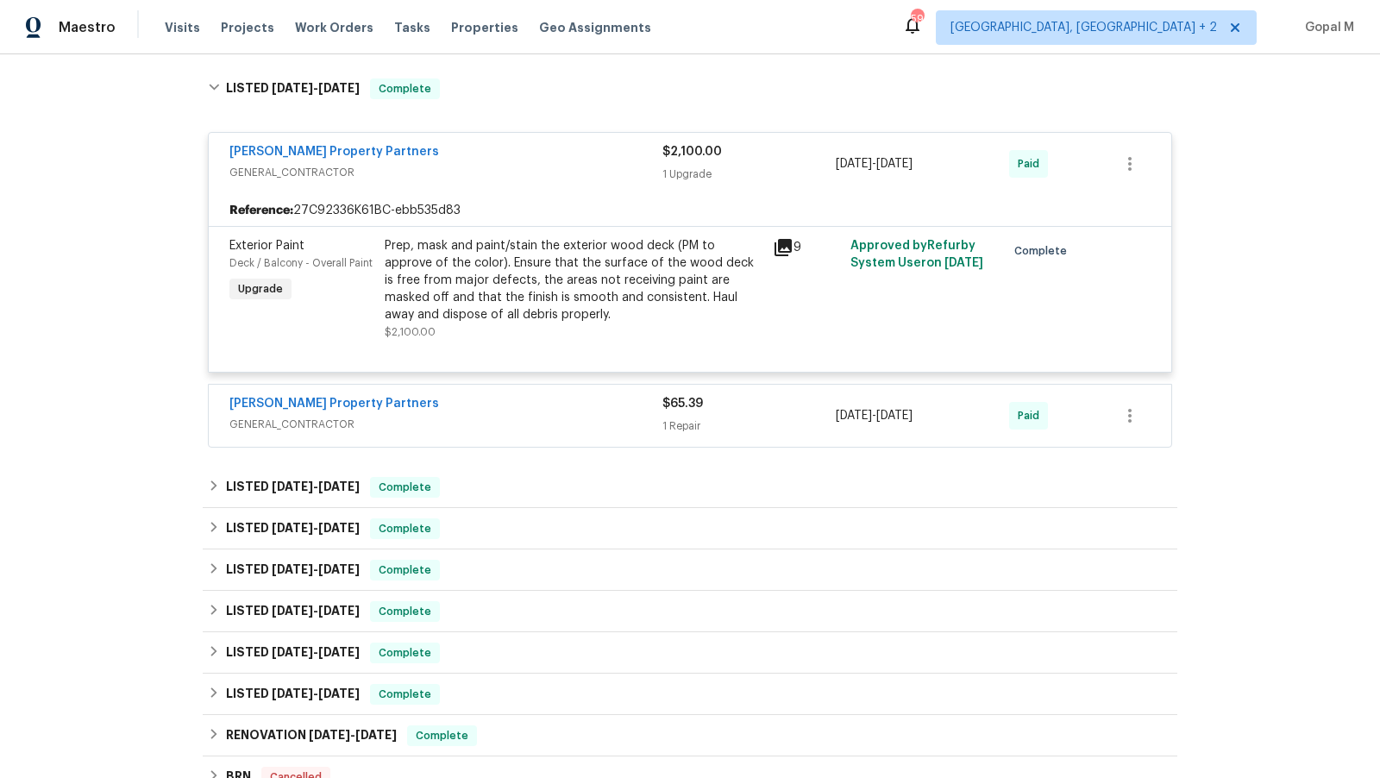
click at [515, 422] on span "GENERAL_CONTRACTOR" at bounding box center [445, 424] width 433 height 17
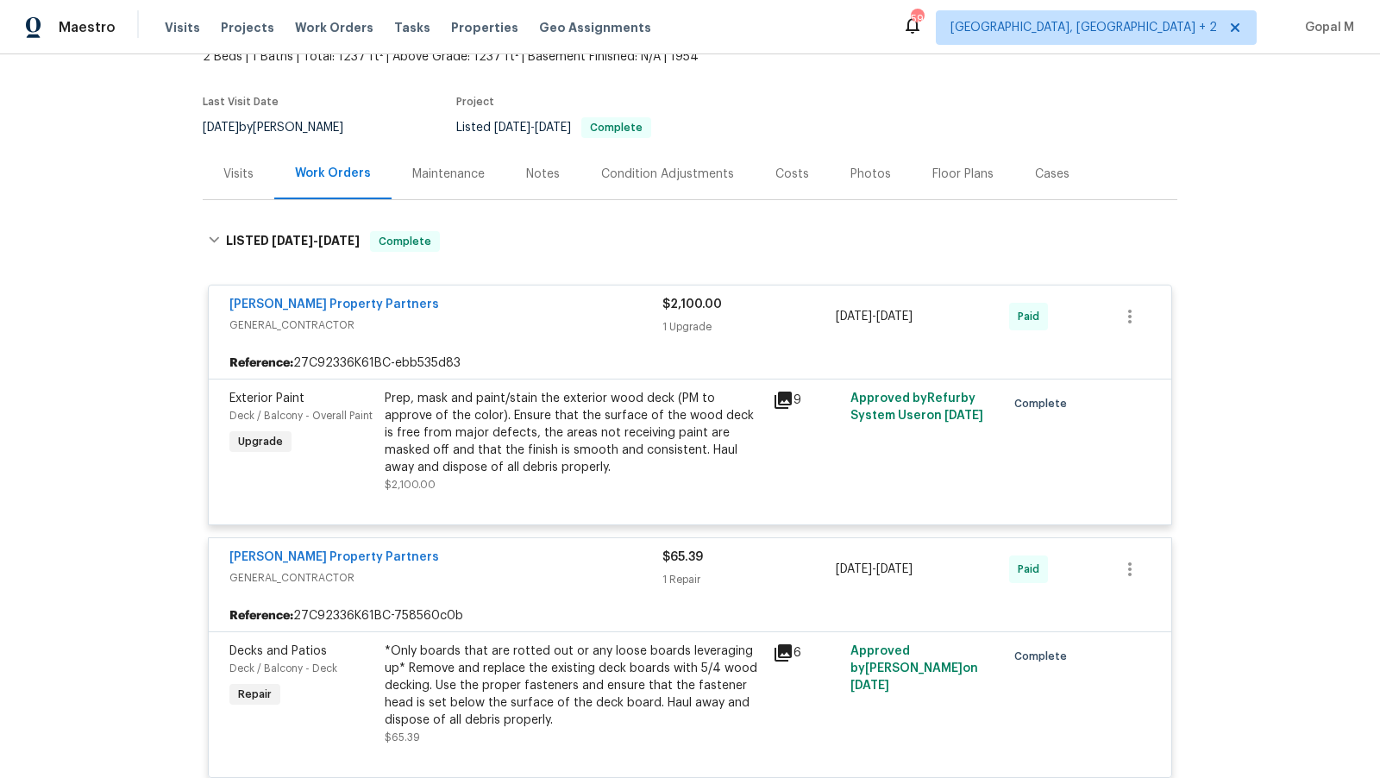
scroll to position [92, 0]
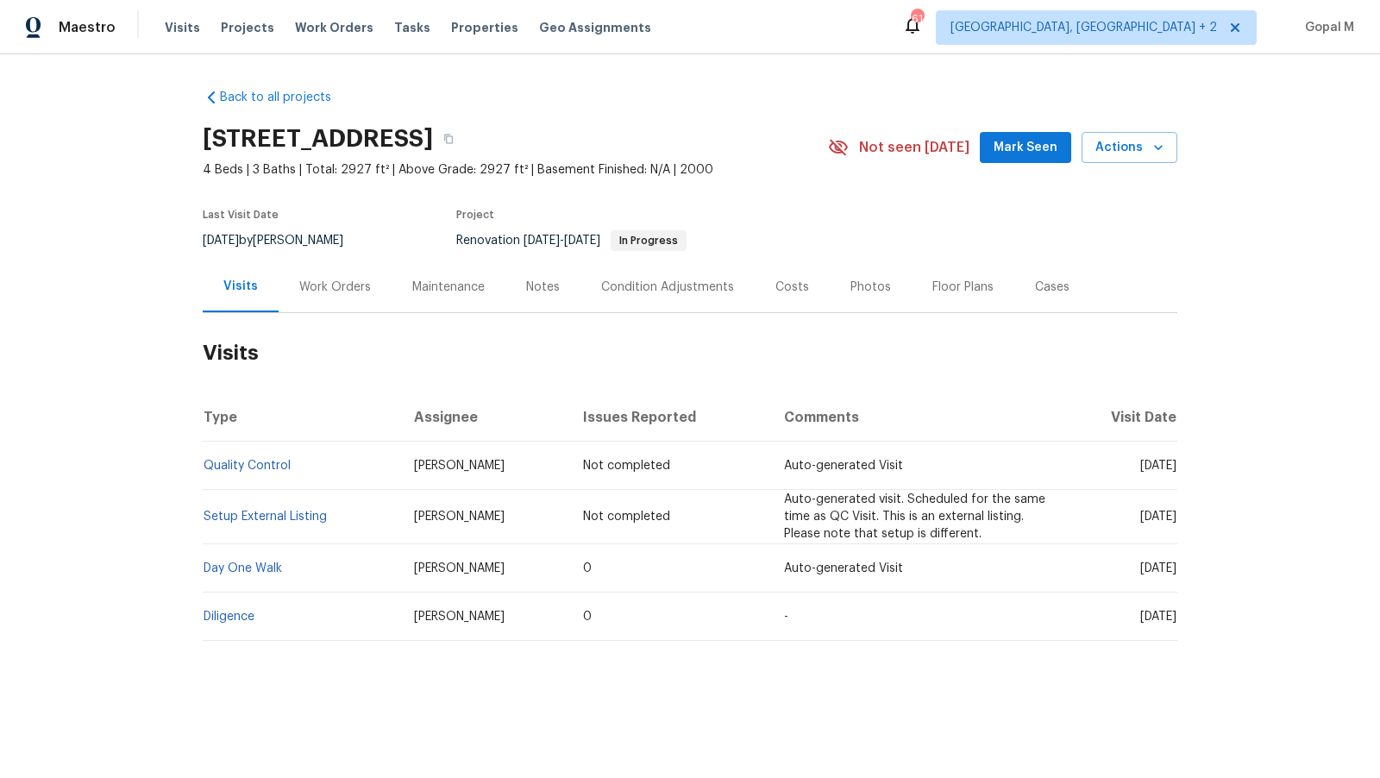
click at [335, 298] on div "Work Orders" at bounding box center [335, 286] width 113 height 51
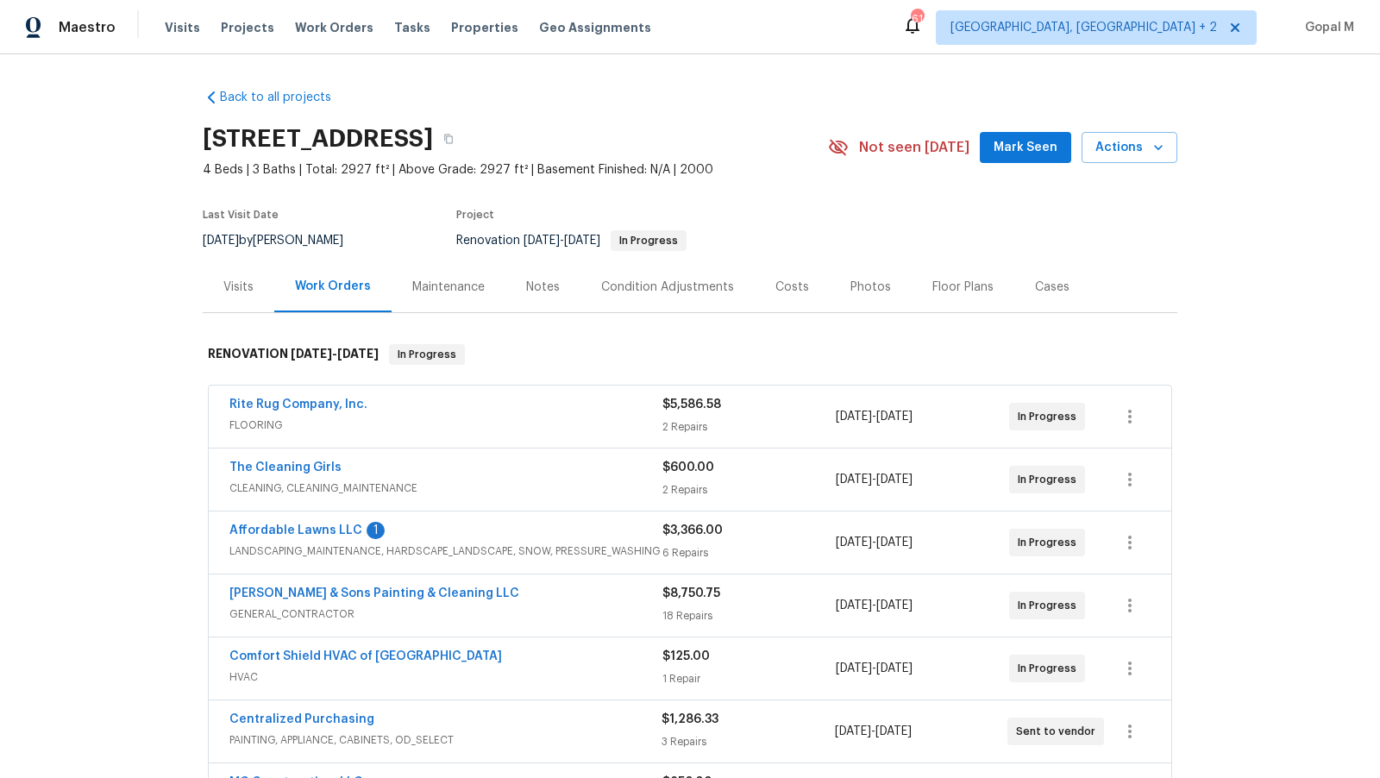
click at [786, 410] on div "$5,586.58" at bounding box center [748, 404] width 173 height 17
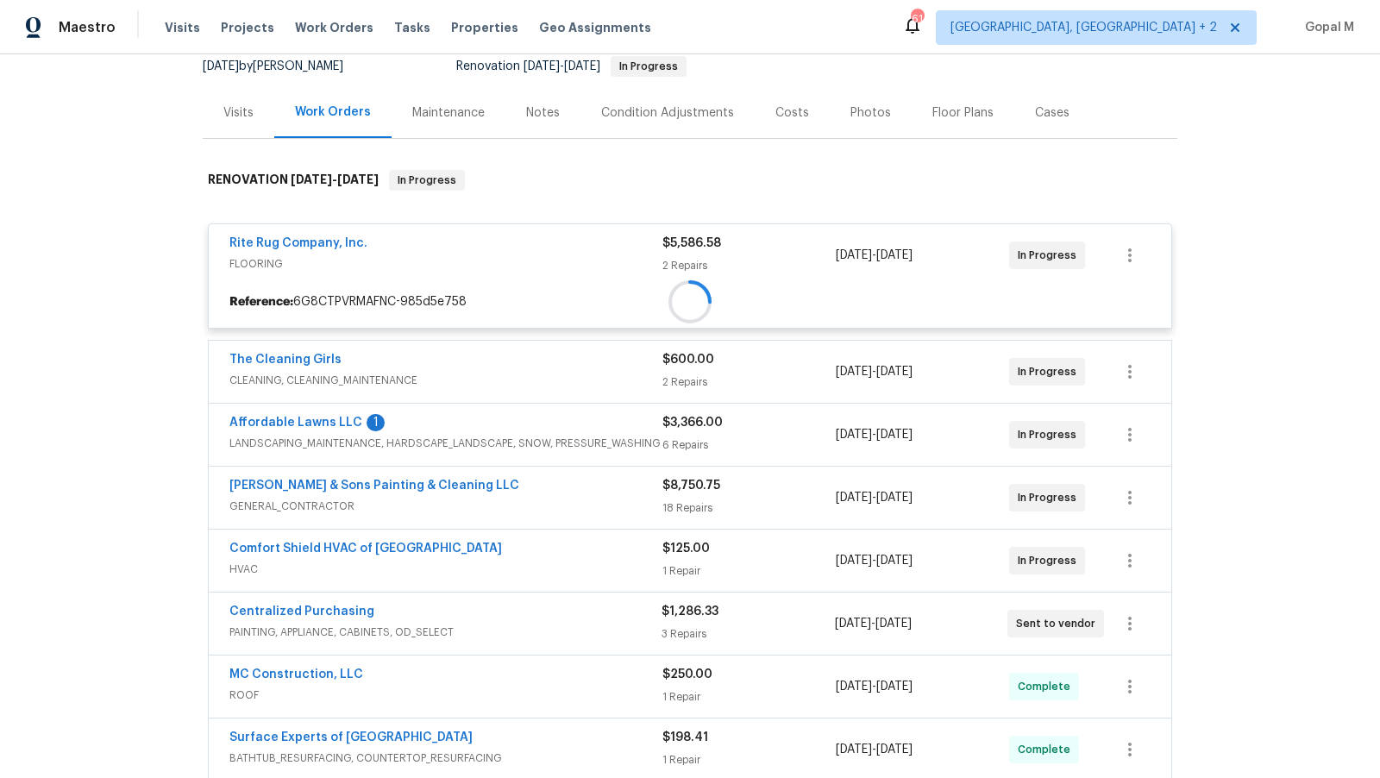
scroll to position [176, 0]
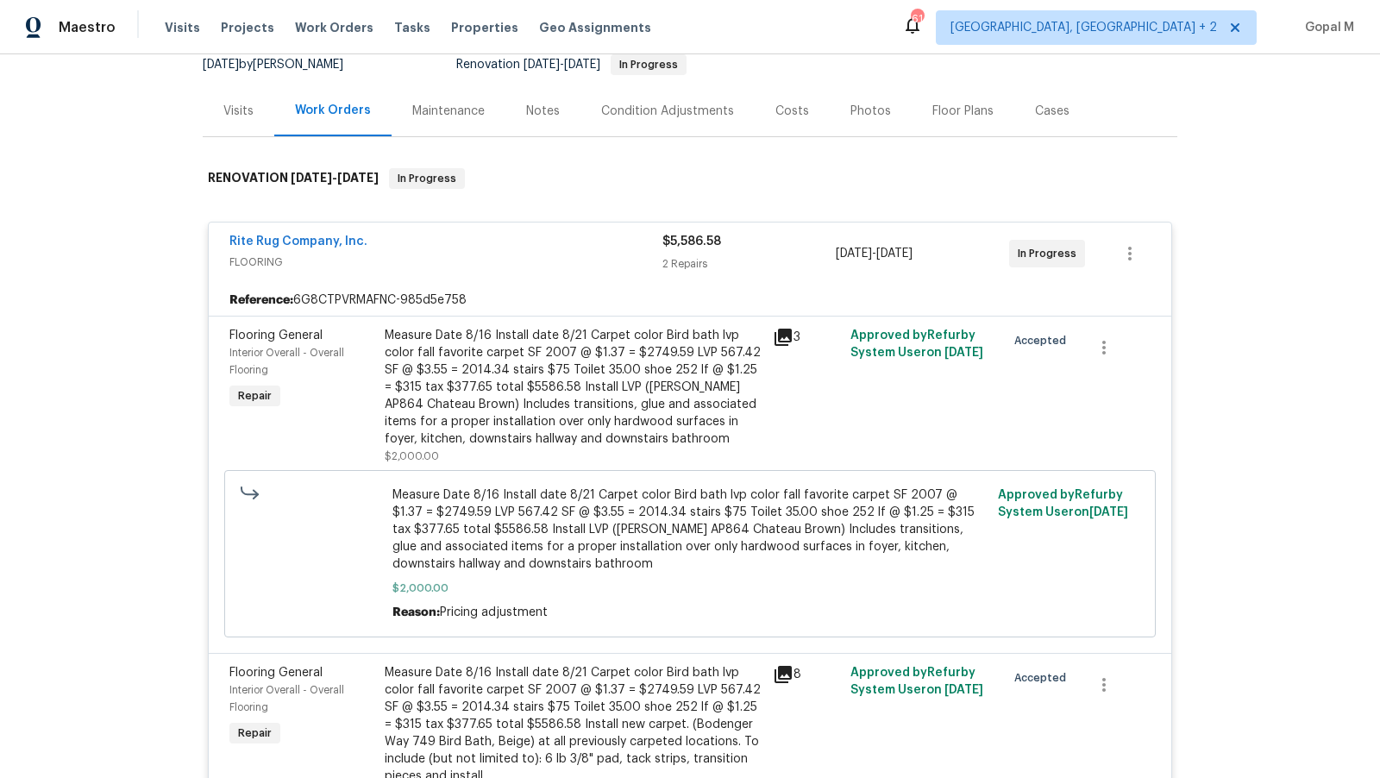
click at [781, 250] on div "$5,586.58 2 Repairs" at bounding box center [748, 253] width 173 height 41
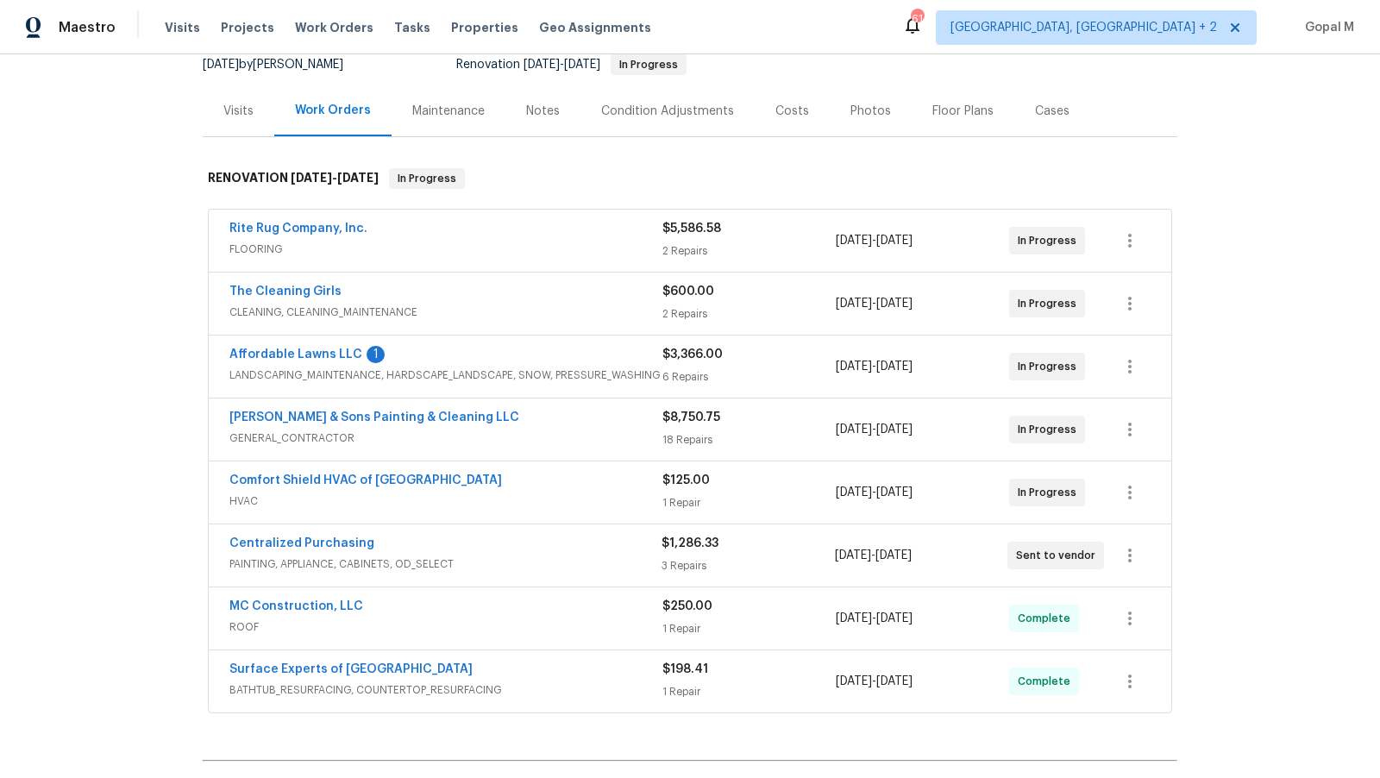
scroll to position [0, 0]
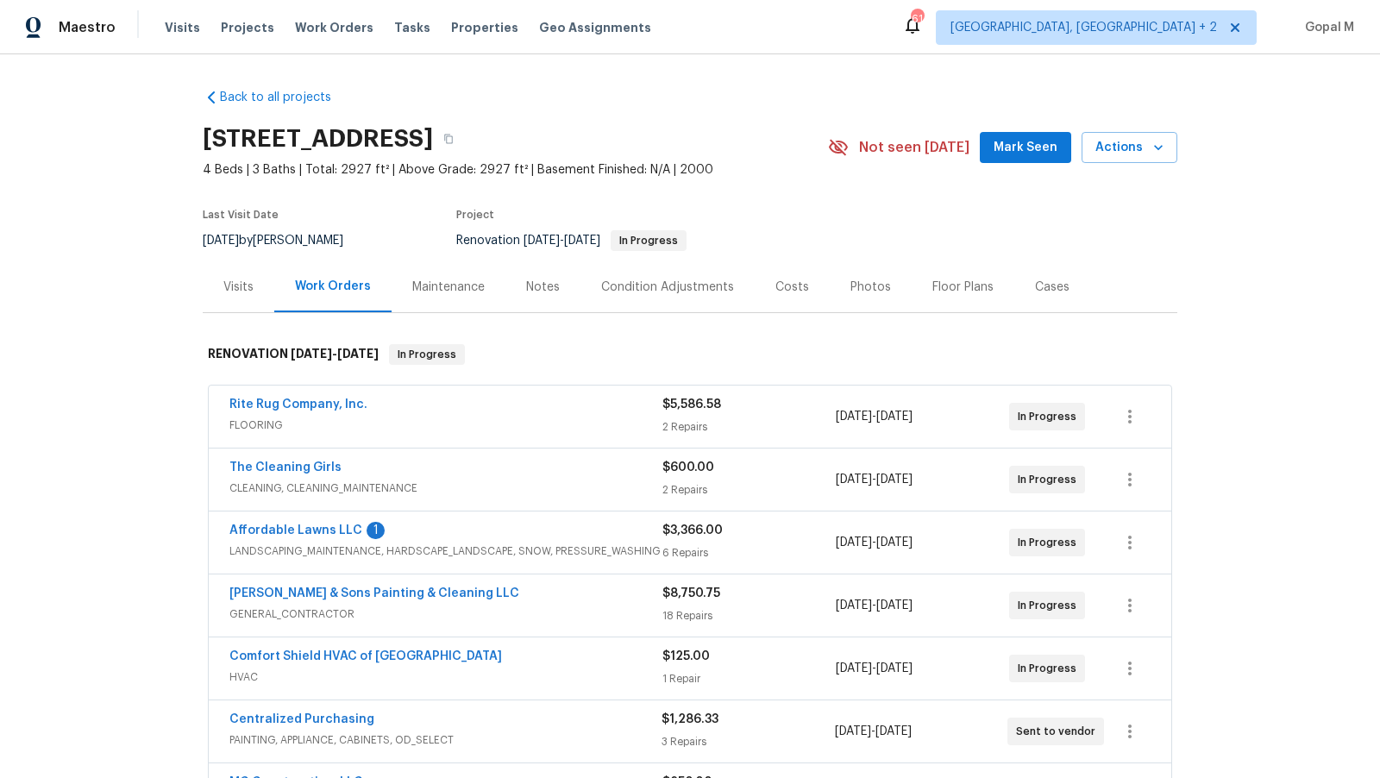
drag, startPoint x: 204, startPoint y: 240, endPoint x: 260, endPoint y: 238, distance: 55.2
click at [260, 238] on div "8/14/2025 by Nicholas Russell" at bounding box center [283, 240] width 161 height 21
copy span "[DATE]"
click at [783, 407] on div "$5,586.58" at bounding box center [748, 404] width 173 height 17
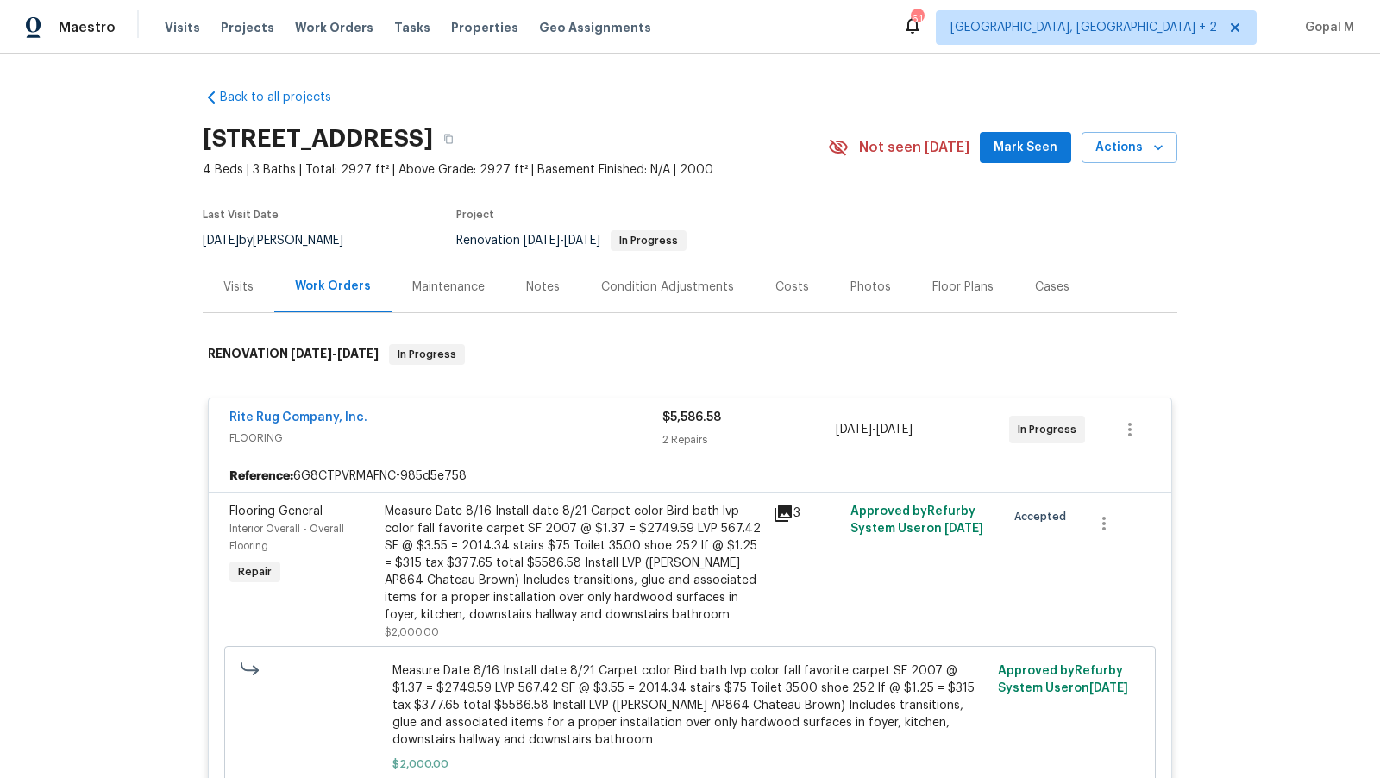
drag, startPoint x: 964, startPoint y: 431, endPoint x: 829, endPoint y: 433, distance: 135.4
click at [829, 433] on div "Rite Rug Company, Inc. FLOORING $5,586.58 2 Repairs 8/14/2025 - 8/25/2025 In Pr…" at bounding box center [669, 429] width 880 height 41
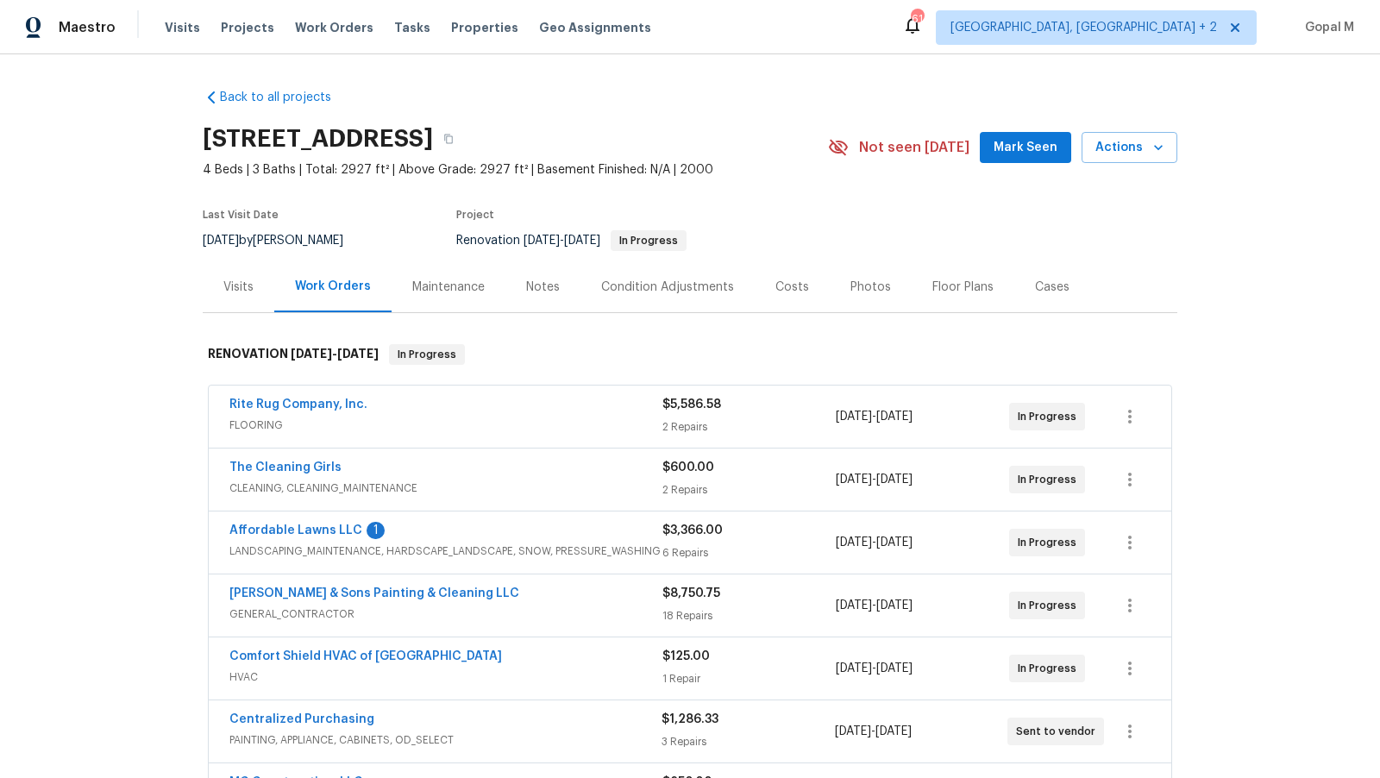
copy div "8/14/2025 - 8/25/2025"
click at [816, 428] on div "2 Repairs" at bounding box center [748, 426] width 173 height 17
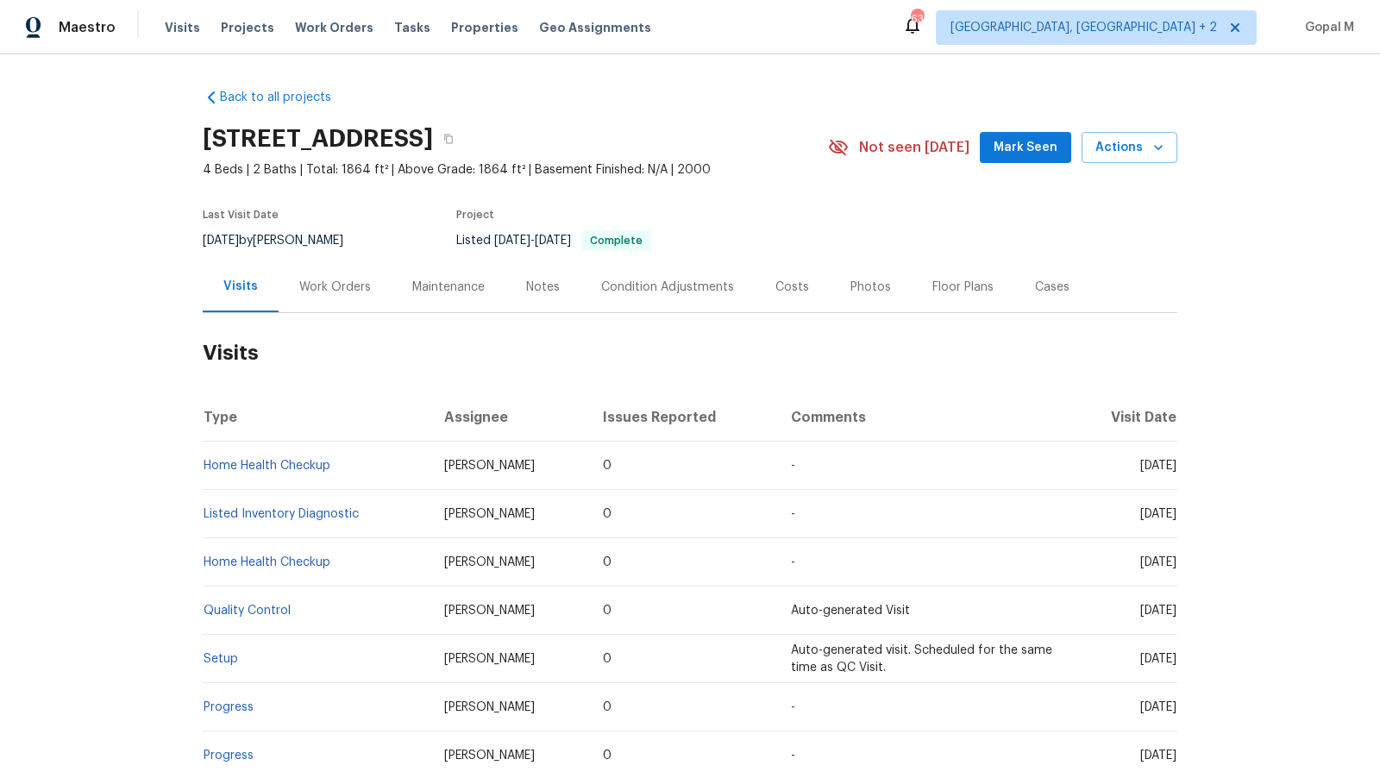
click at [348, 295] on div "Work Orders" at bounding box center [335, 286] width 113 height 51
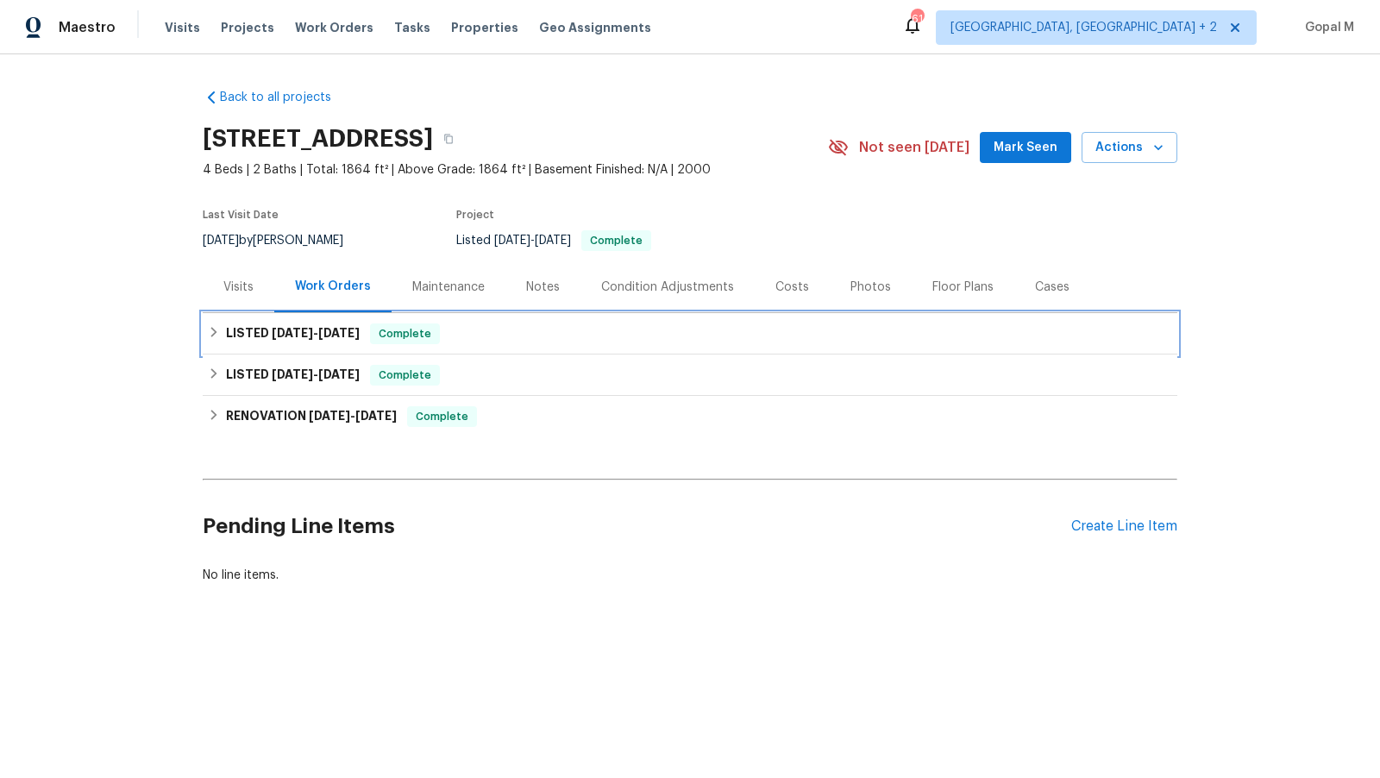
click at [310, 334] on span "7/15/25" at bounding box center [292, 333] width 41 height 12
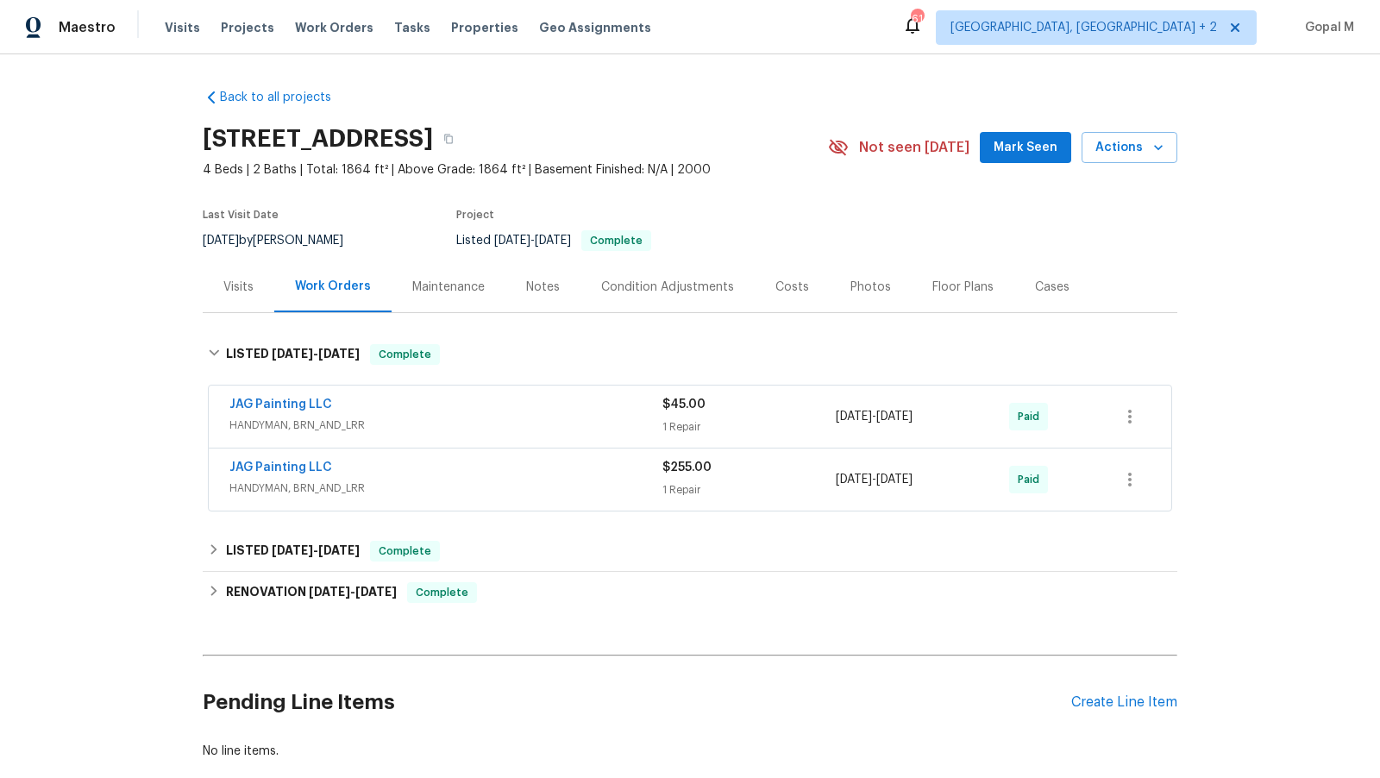
click at [535, 410] on div "JAG Painting LLC" at bounding box center [445, 406] width 433 height 21
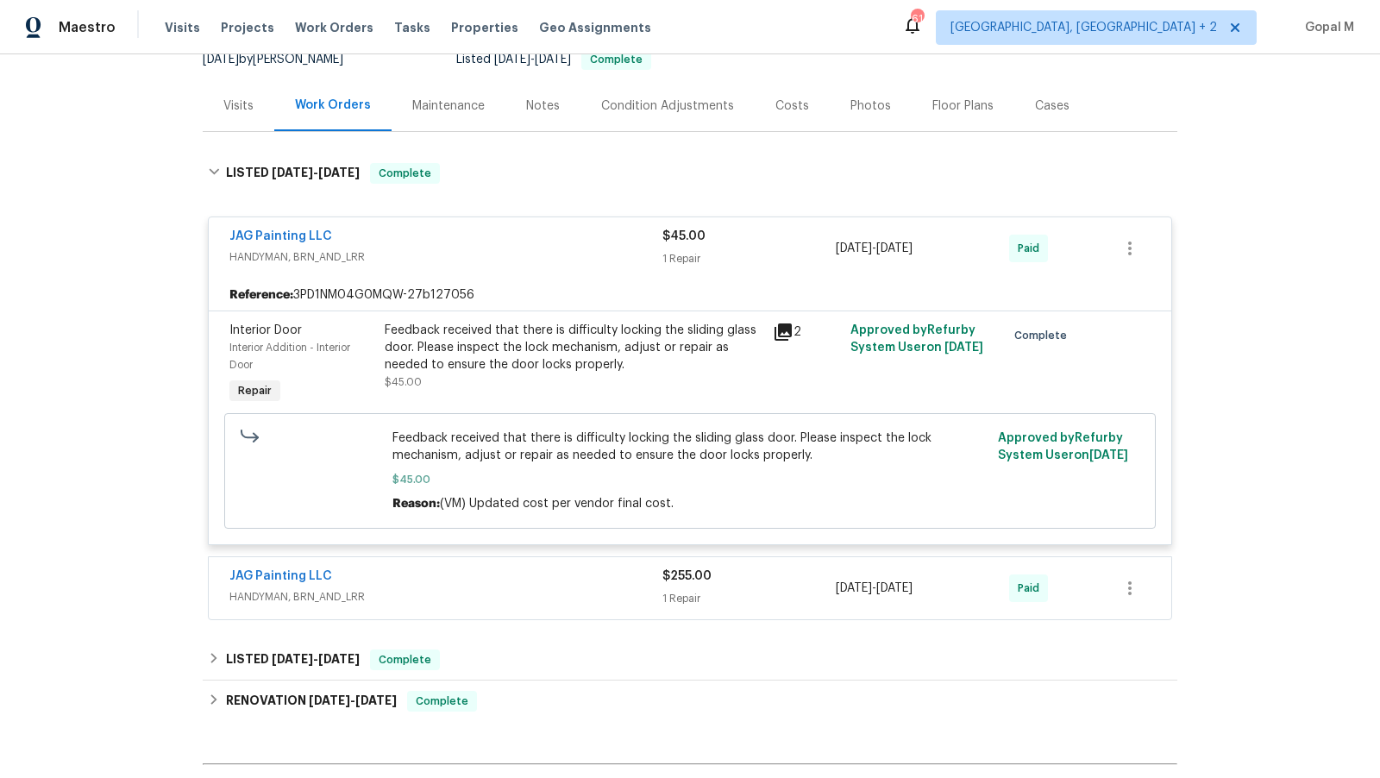
scroll to position [207, 0]
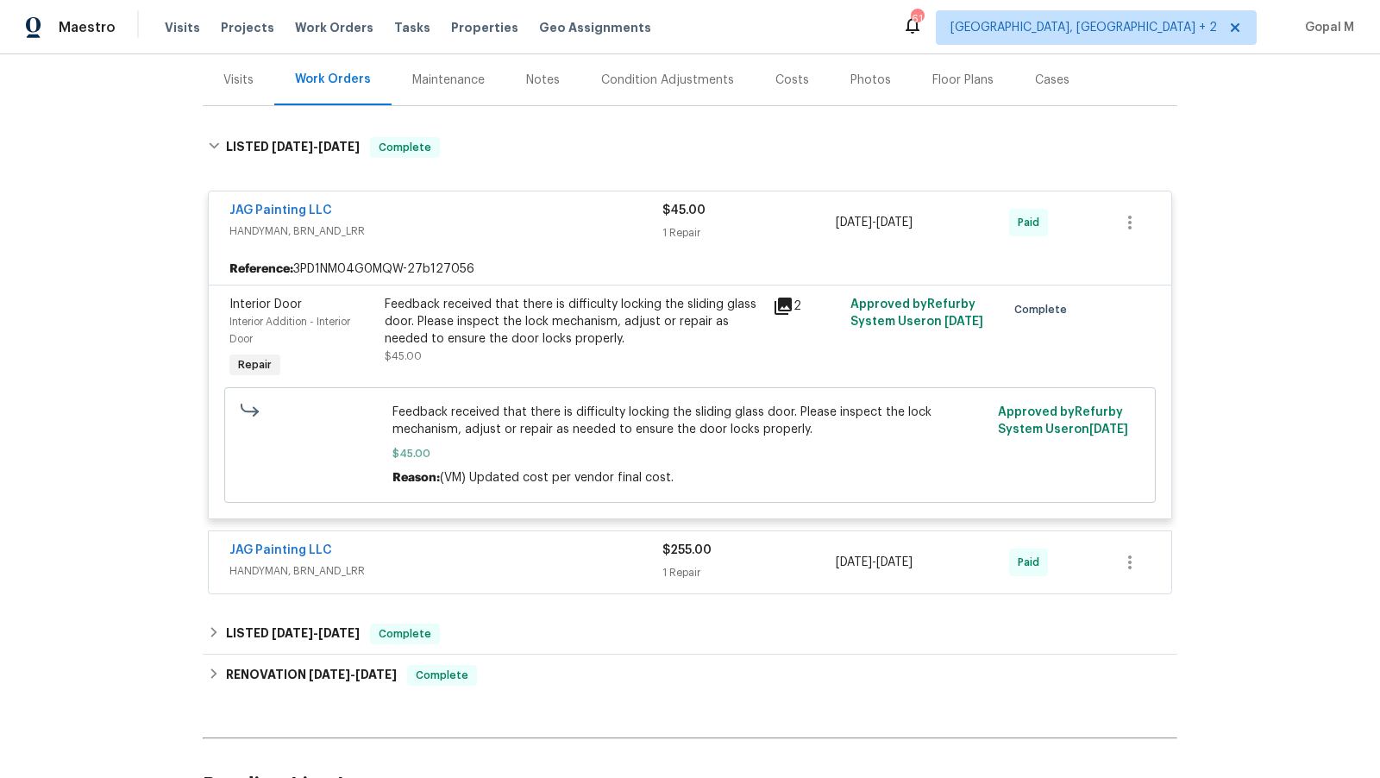
click at [568, 545] on div "JAG Painting LLC" at bounding box center [445, 552] width 433 height 21
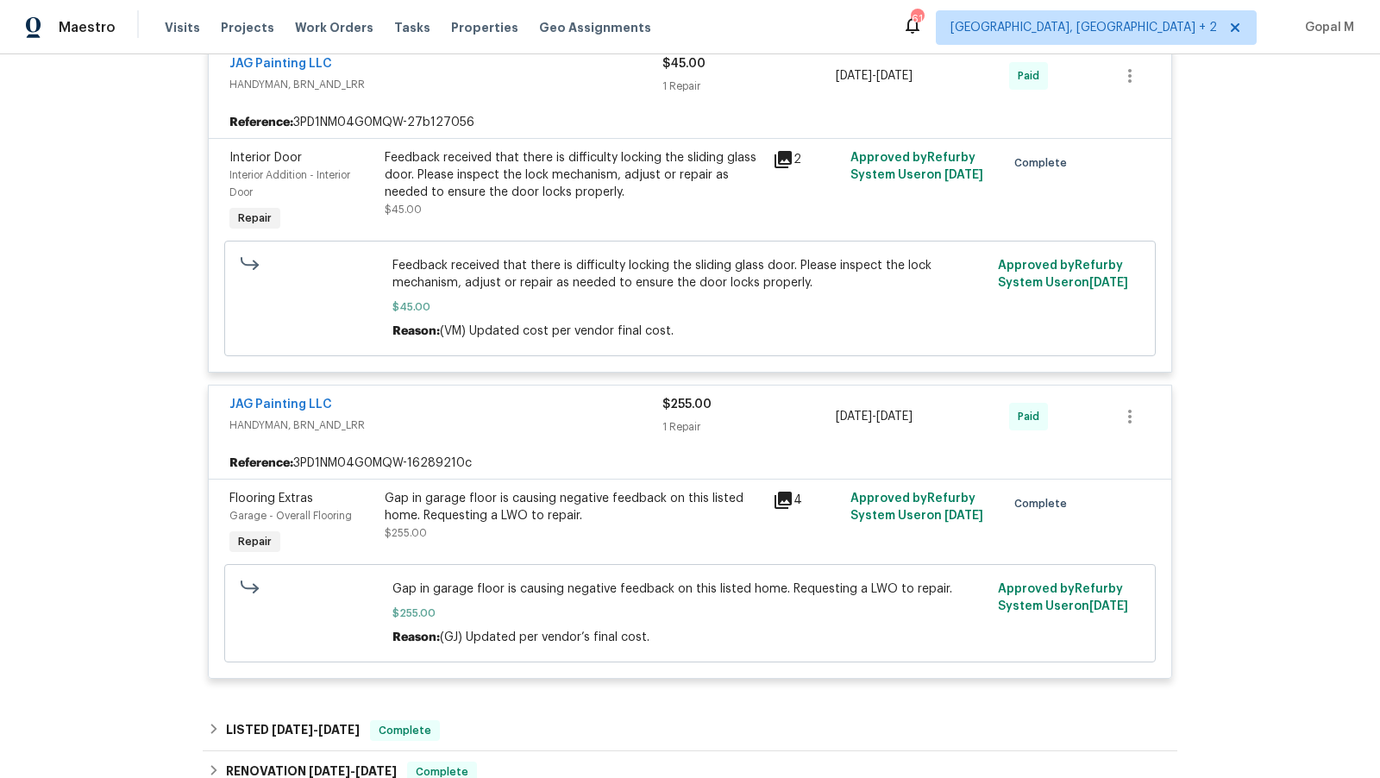
scroll to position [366, 0]
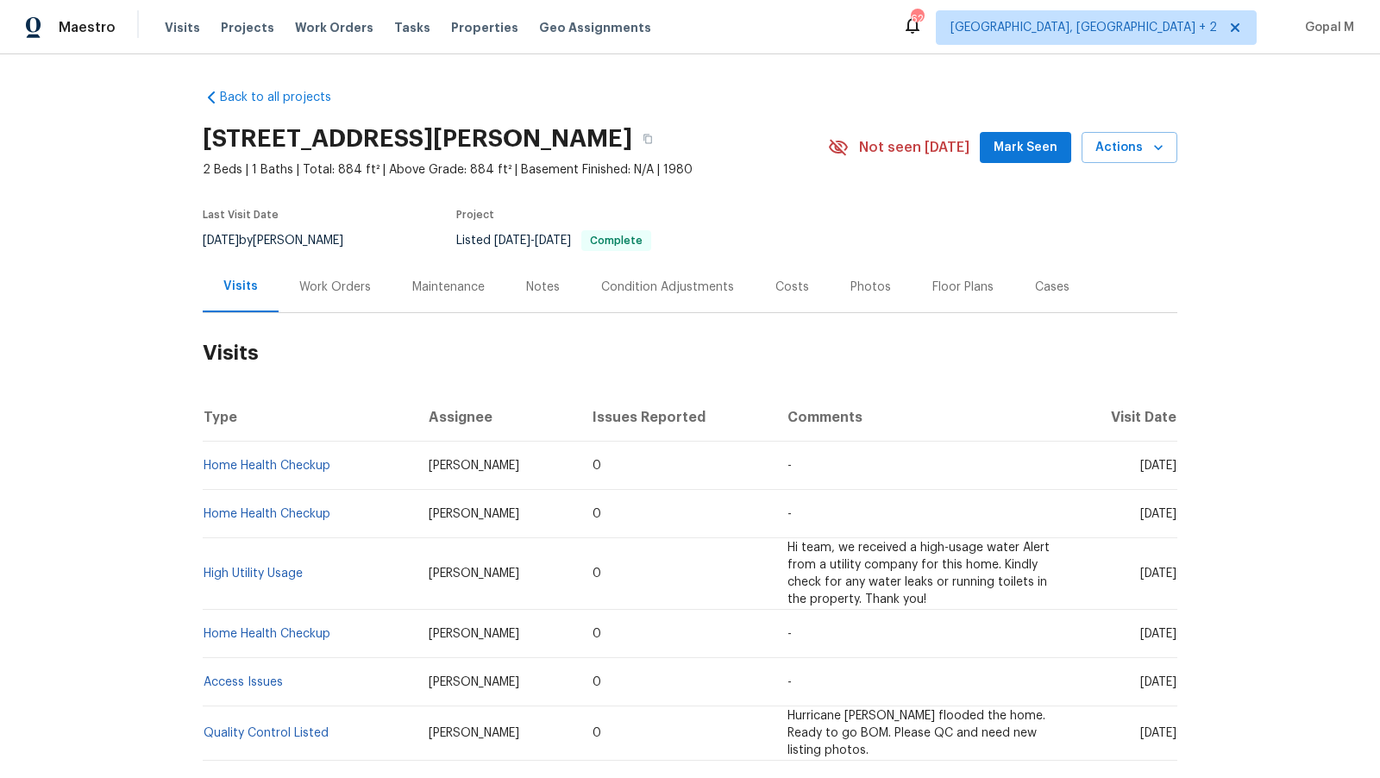
click at [335, 294] on div "Work Orders" at bounding box center [335, 287] width 72 height 17
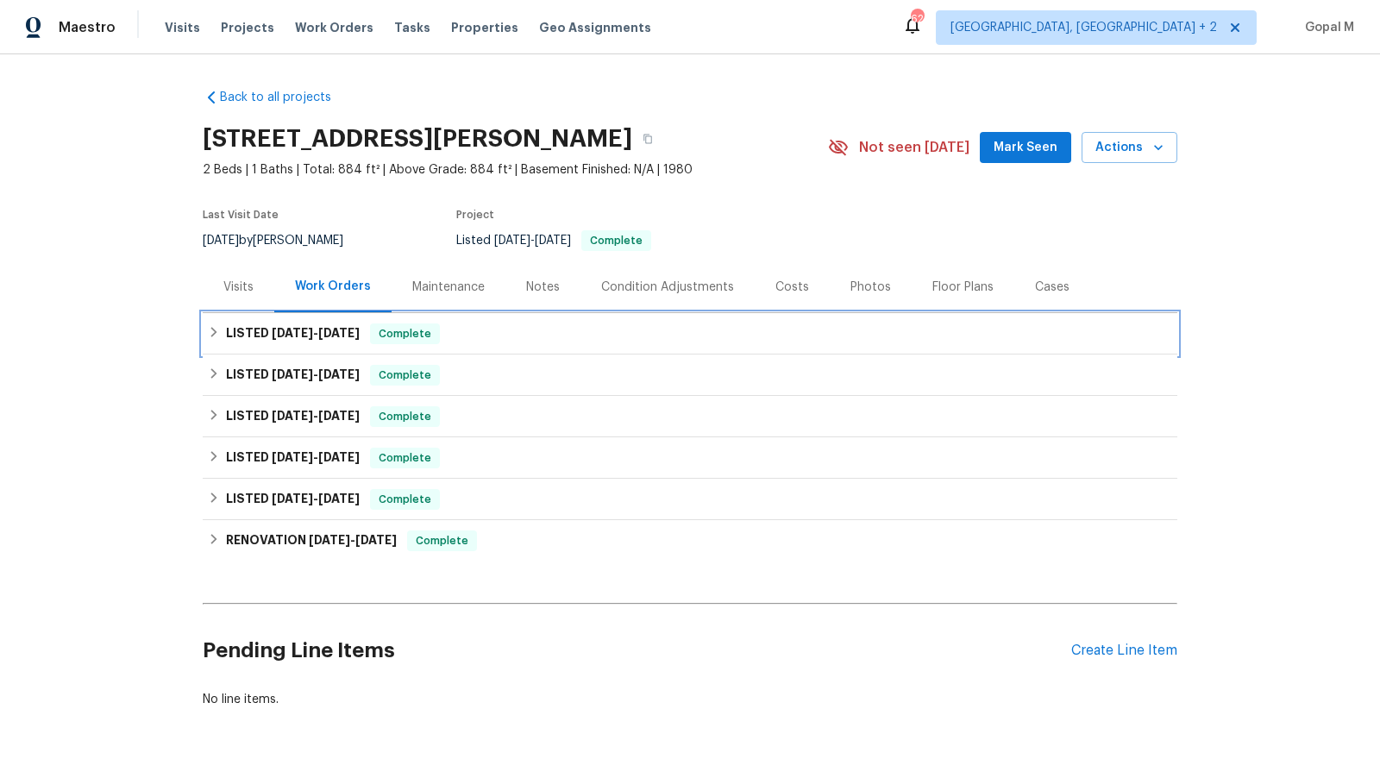
click at [401, 329] on span "Complete" at bounding box center [405, 333] width 66 height 17
